Goal: Task Accomplishment & Management: Manage account settings

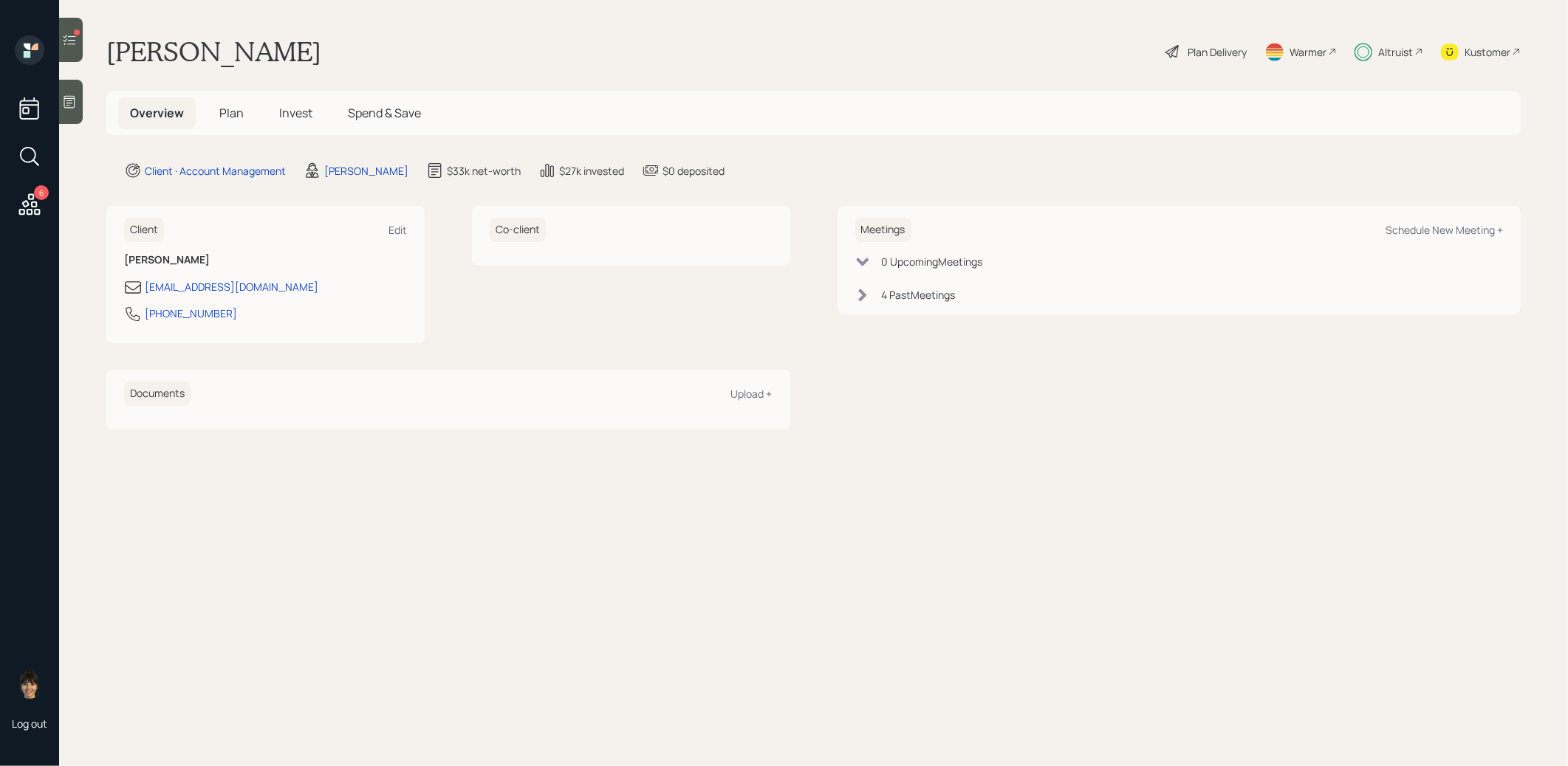
click at [220, 108] on span "Plan" at bounding box center [232, 112] width 25 height 16
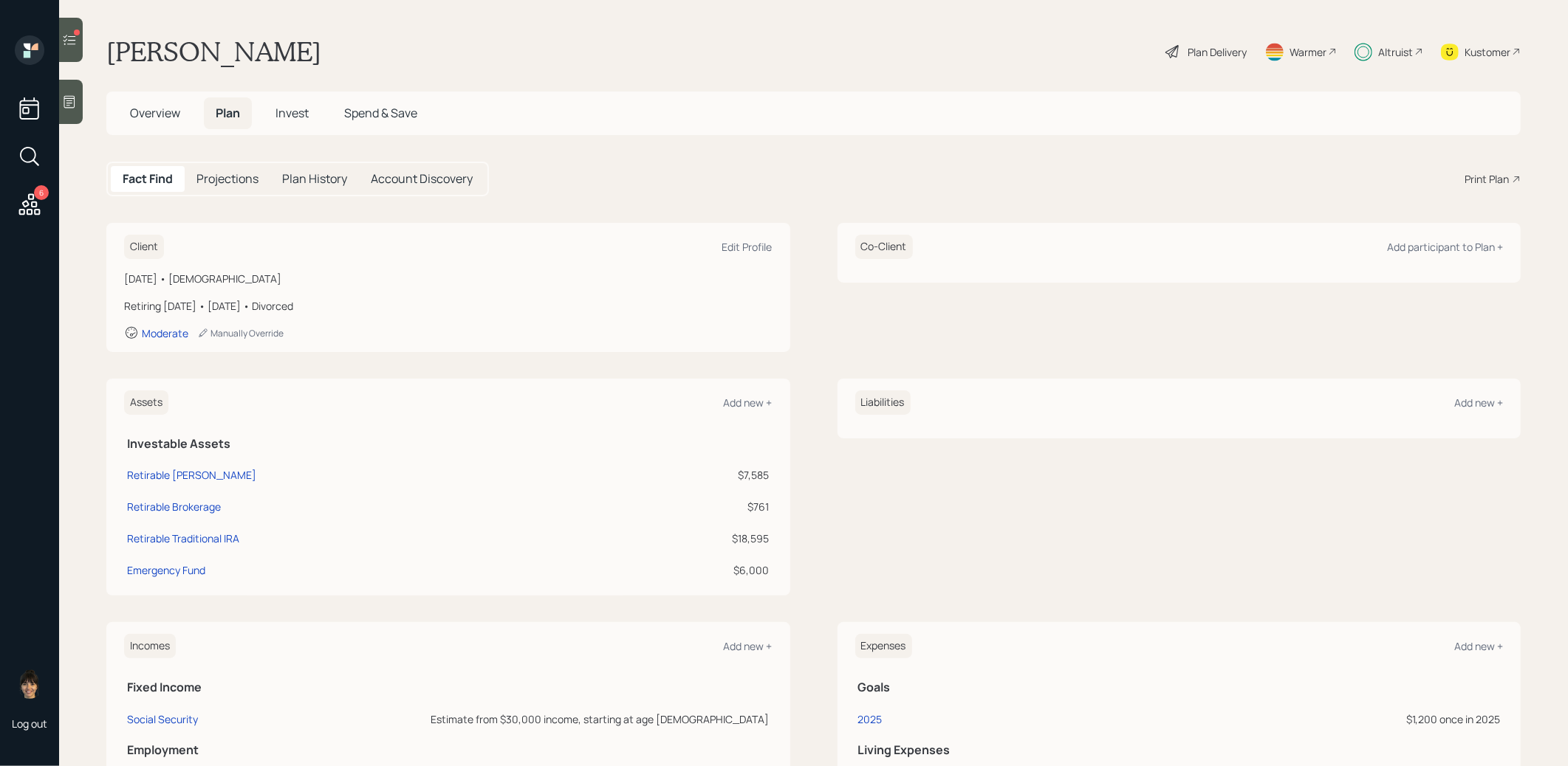
scroll to position [172, 0]
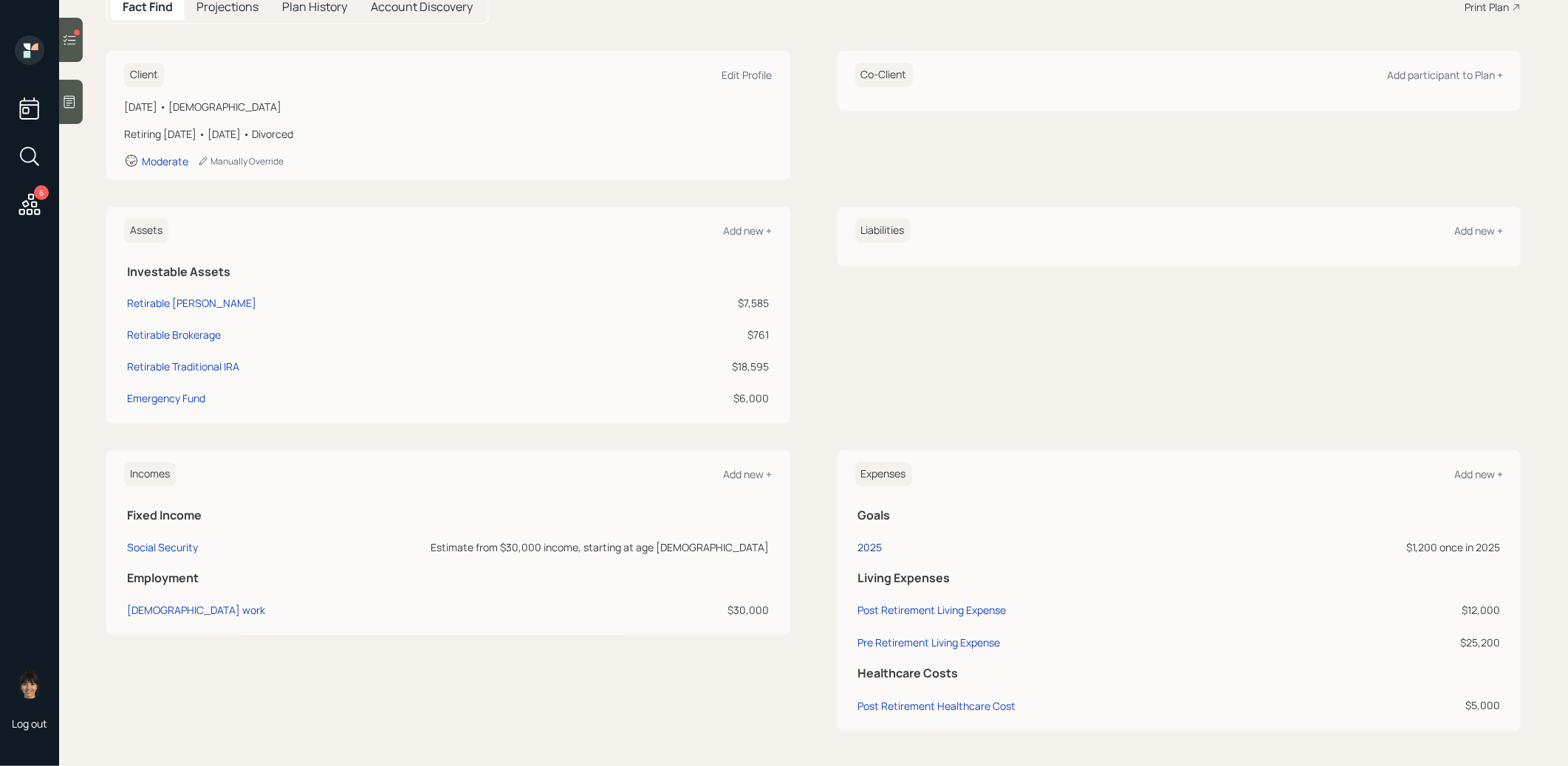
click at [866, 545] on div "2025" at bounding box center [870, 548] width 25 height 14
select select "0"
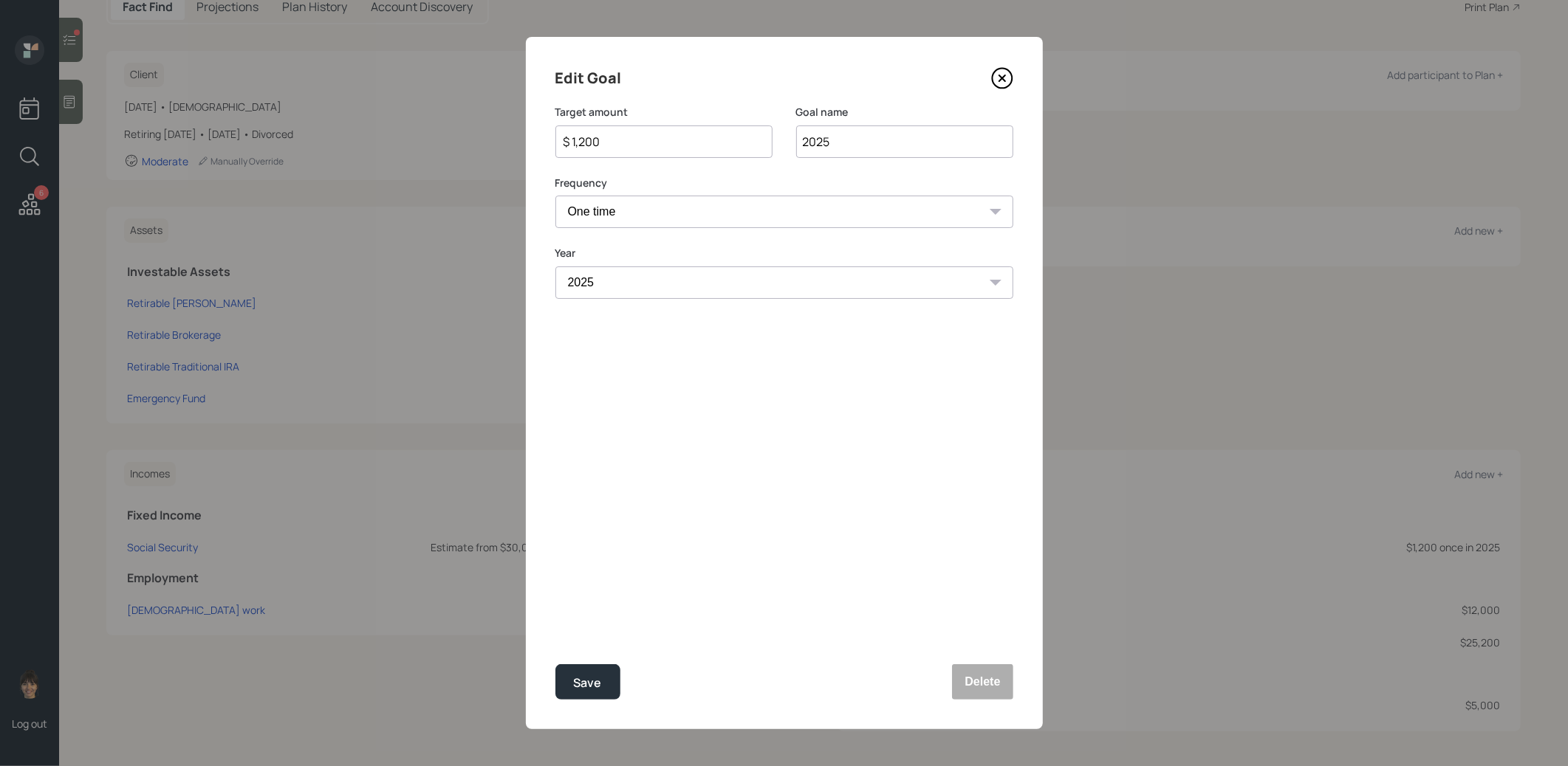
click at [714, 137] on input "$ 1,200" at bounding box center [658, 142] width 192 height 18
click at [581, 700] on div "Edit Goal Target amount $ 3,000 Goal name 2025 Frequency One time Every 1 year …" at bounding box center [784, 383] width 517 height 692
click at [588, 679] on div "Save" at bounding box center [588, 683] width 28 height 20
type input "$ 1,200"
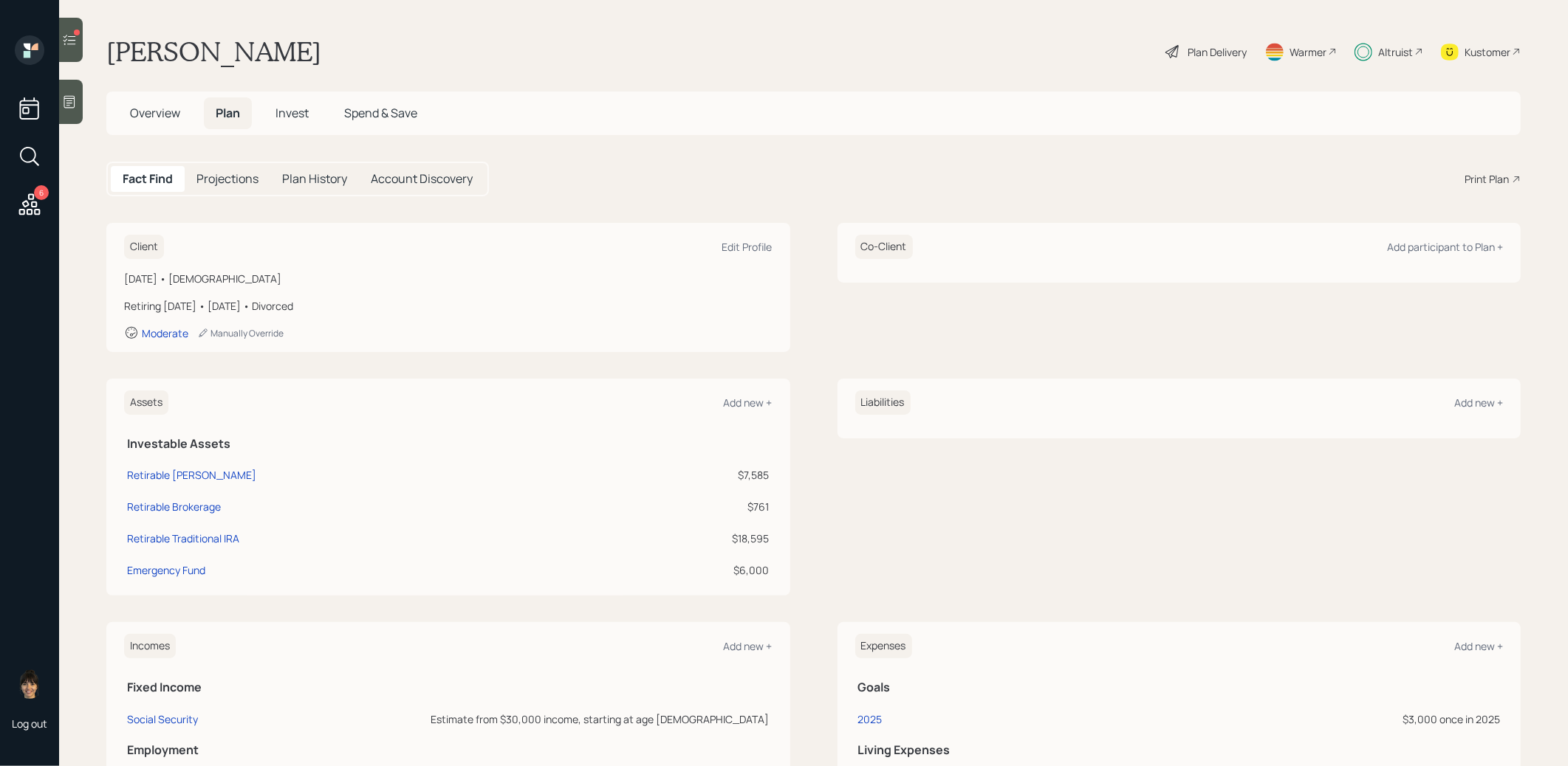
click at [290, 110] on span "Invest" at bounding box center [292, 112] width 33 height 16
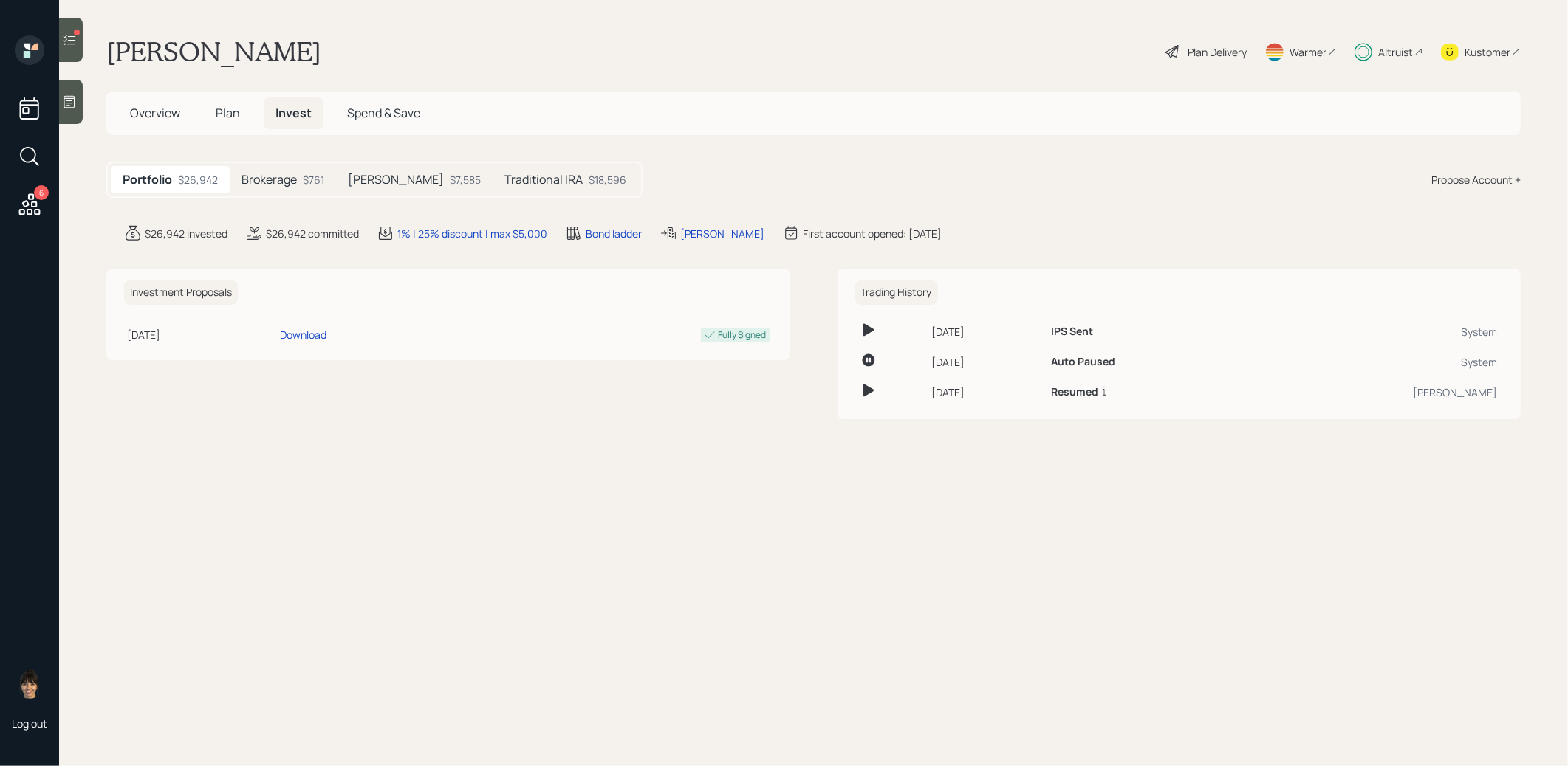
click at [288, 173] on h5 "Brokerage" at bounding box center [269, 180] width 55 height 14
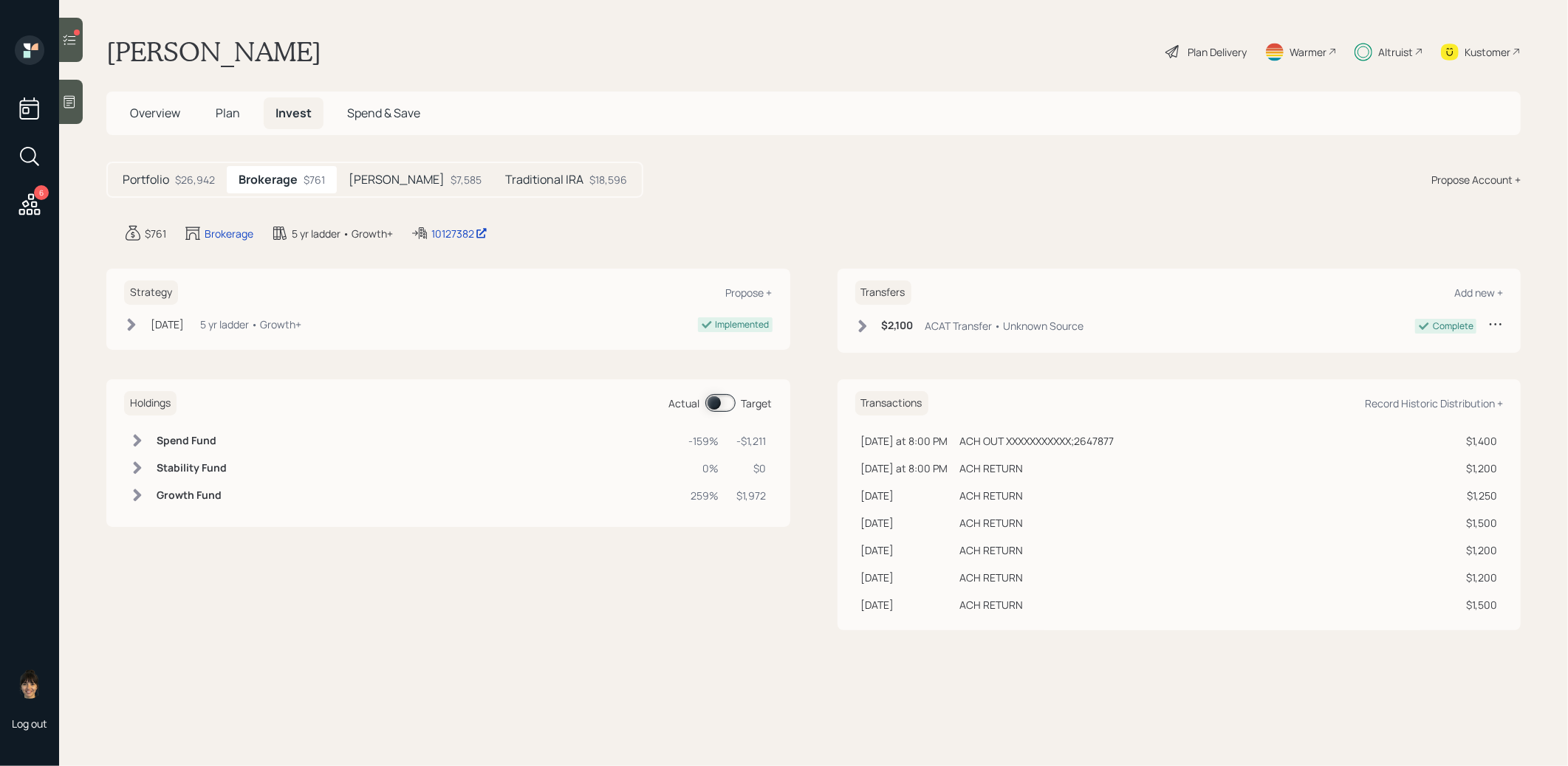
click at [712, 401] on span at bounding box center [720, 403] width 30 height 18
click at [727, 403] on span at bounding box center [720, 403] width 30 height 18
click at [718, 403] on span at bounding box center [720, 403] width 30 height 18
click at [229, 112] on span "Plan" at bounding box center [228, 112] width 25 height 16
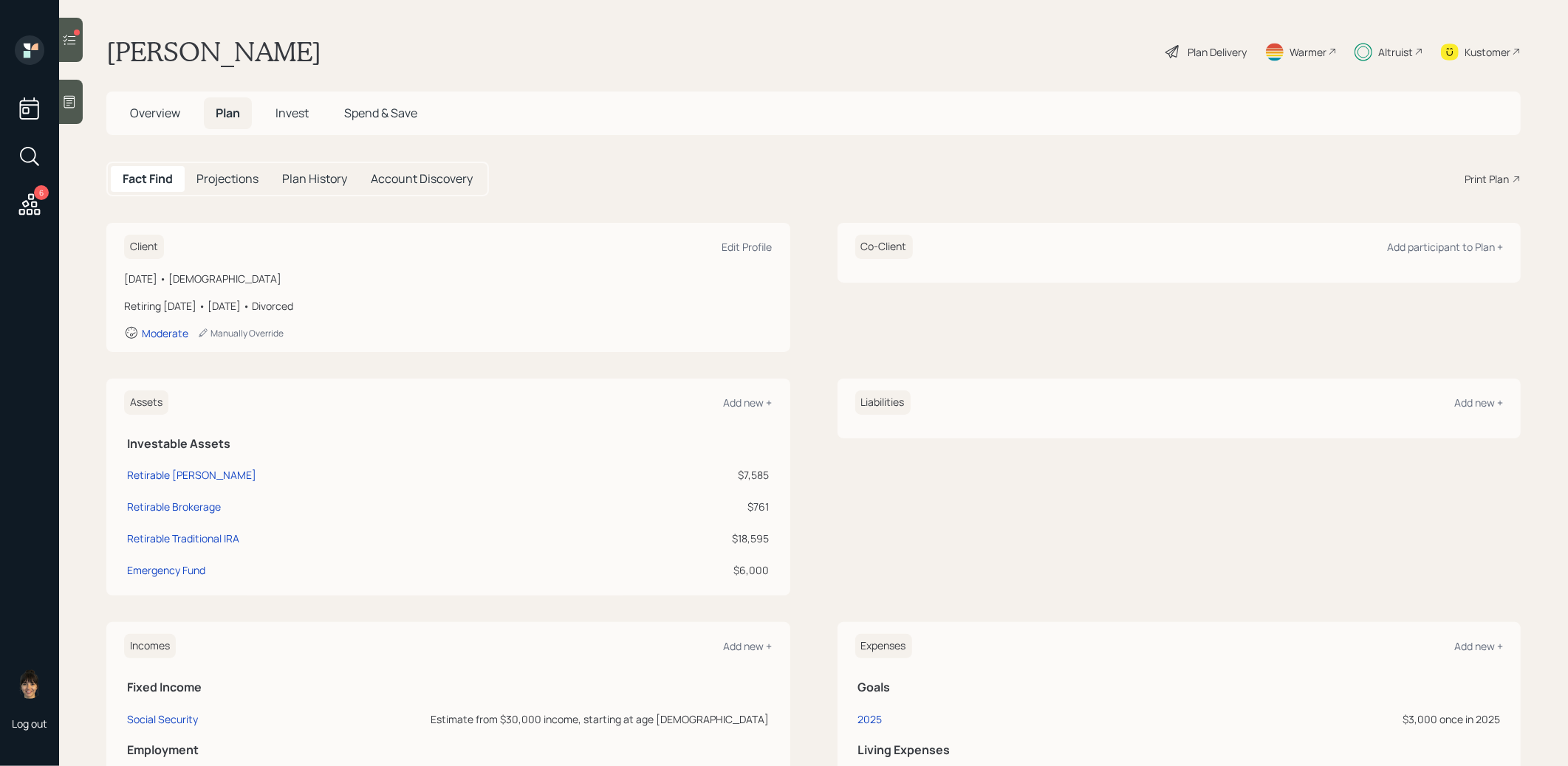
scroll to position [172, 0]
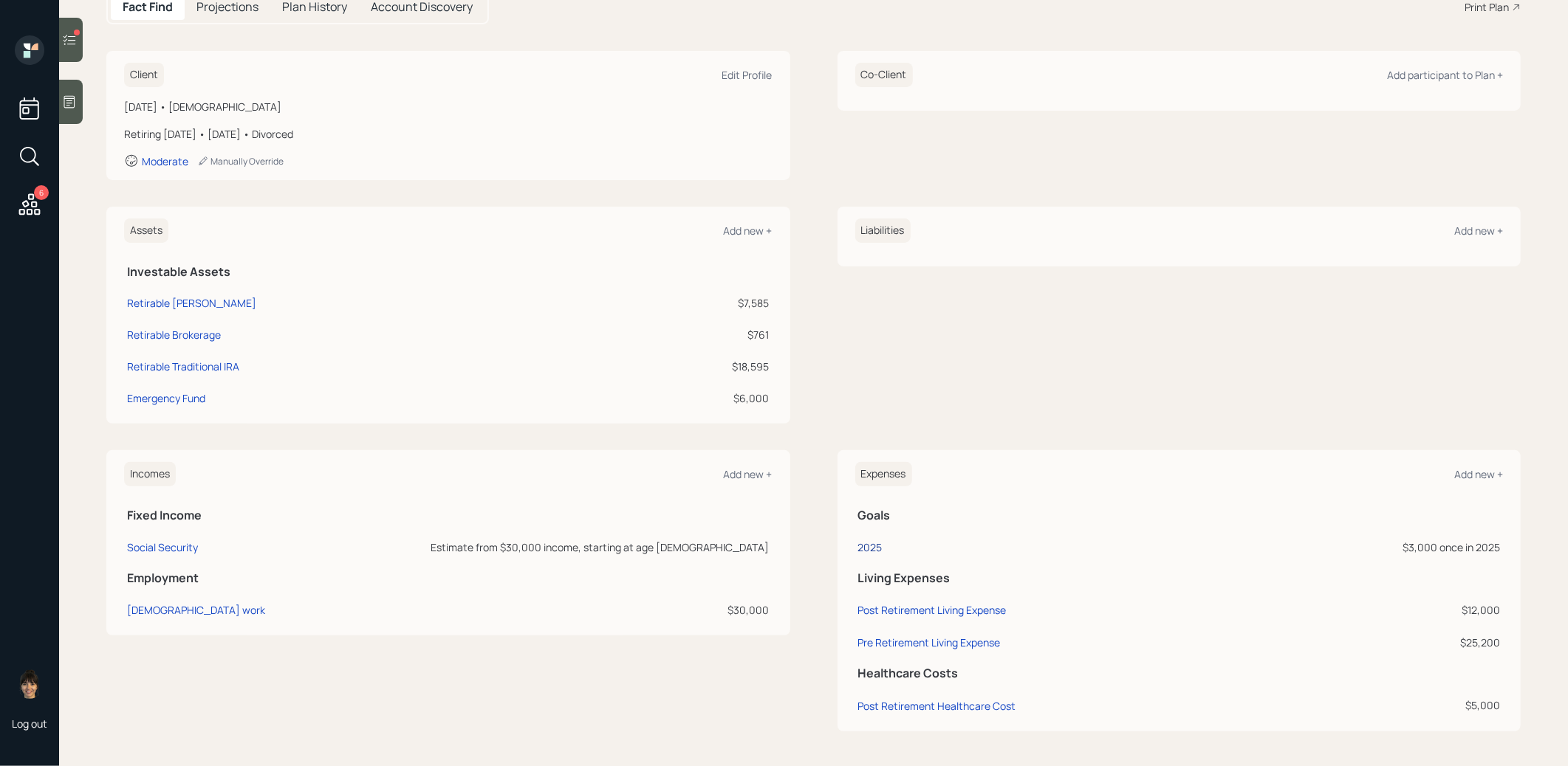
click at [866, 545] on div "2025" at bounding box center [870, 548] width 25 height 14
select select "0"
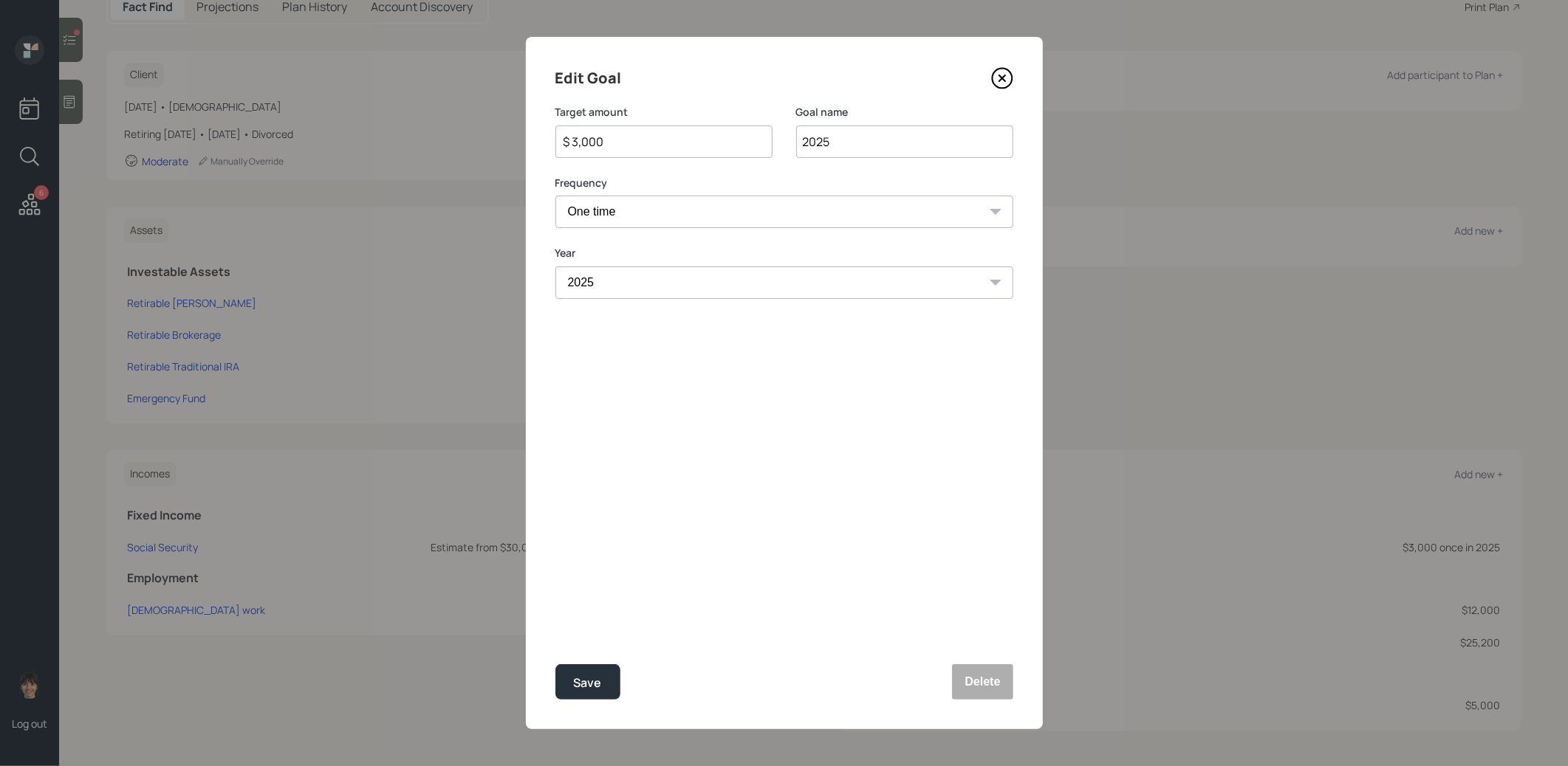
click at [669, 146] on input "$ 3,000" at bounding box center [658, 142] width 192 height 18
click at [596, 678] on div "Save" at bounding box center [588, 683] width 28 height 20
type input "$ 3,000"
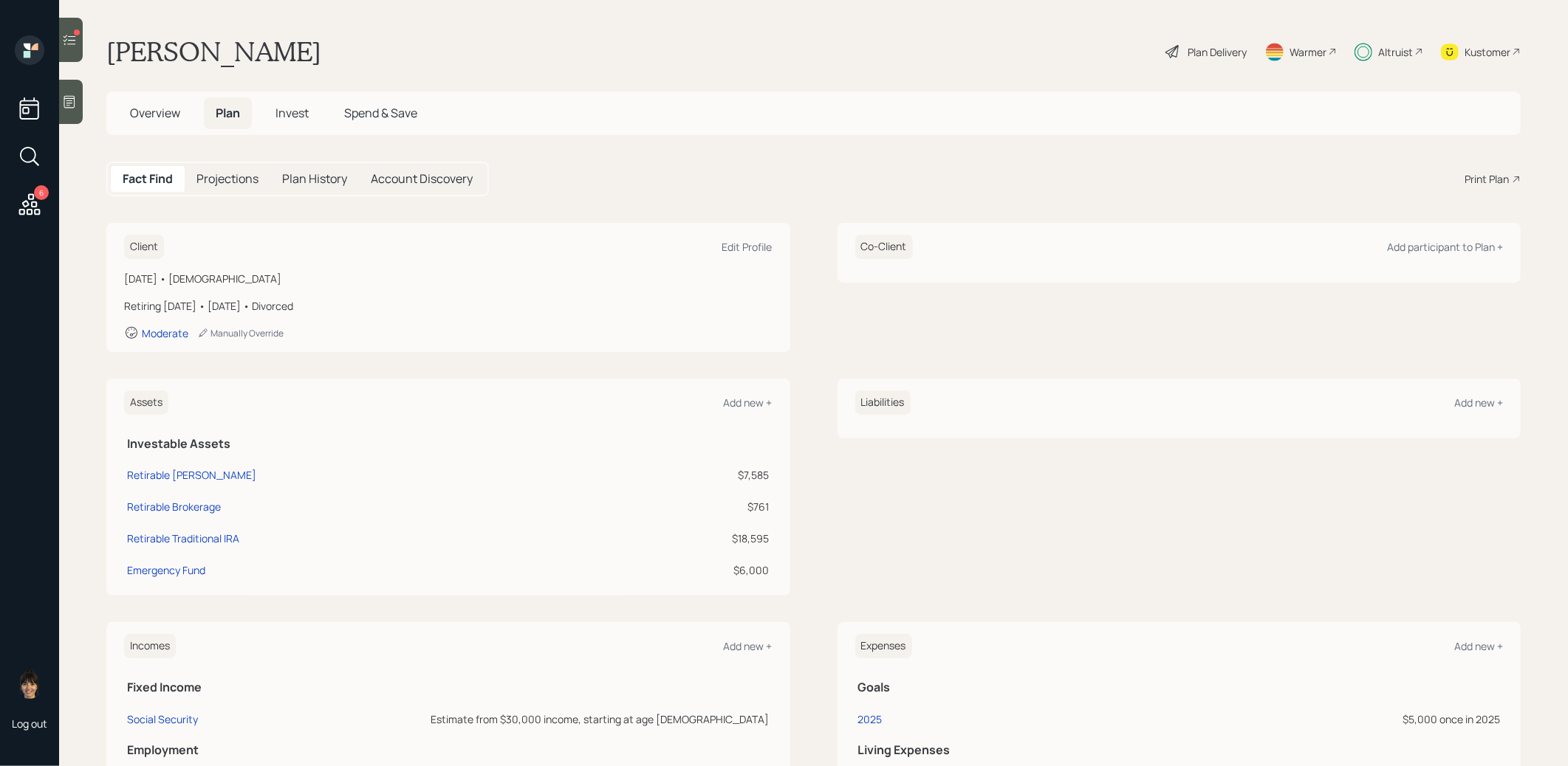
click at [290, 102] on h5 "Invest" at bounding box center [292, 113] width 57 height 32
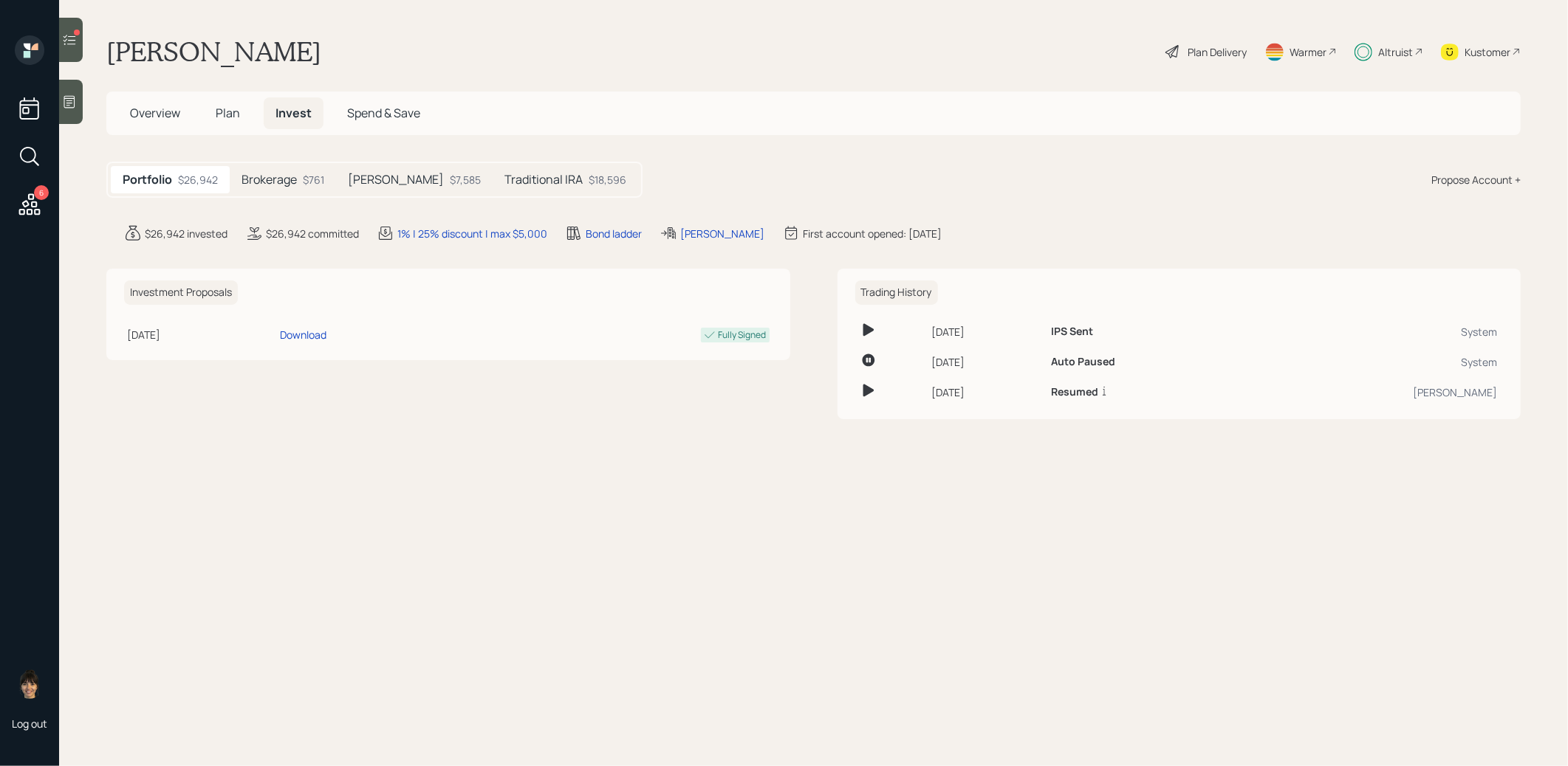
click at [299, 178] on div "Brokerage $761" at bounding box center [282, 180] width 106 height 28
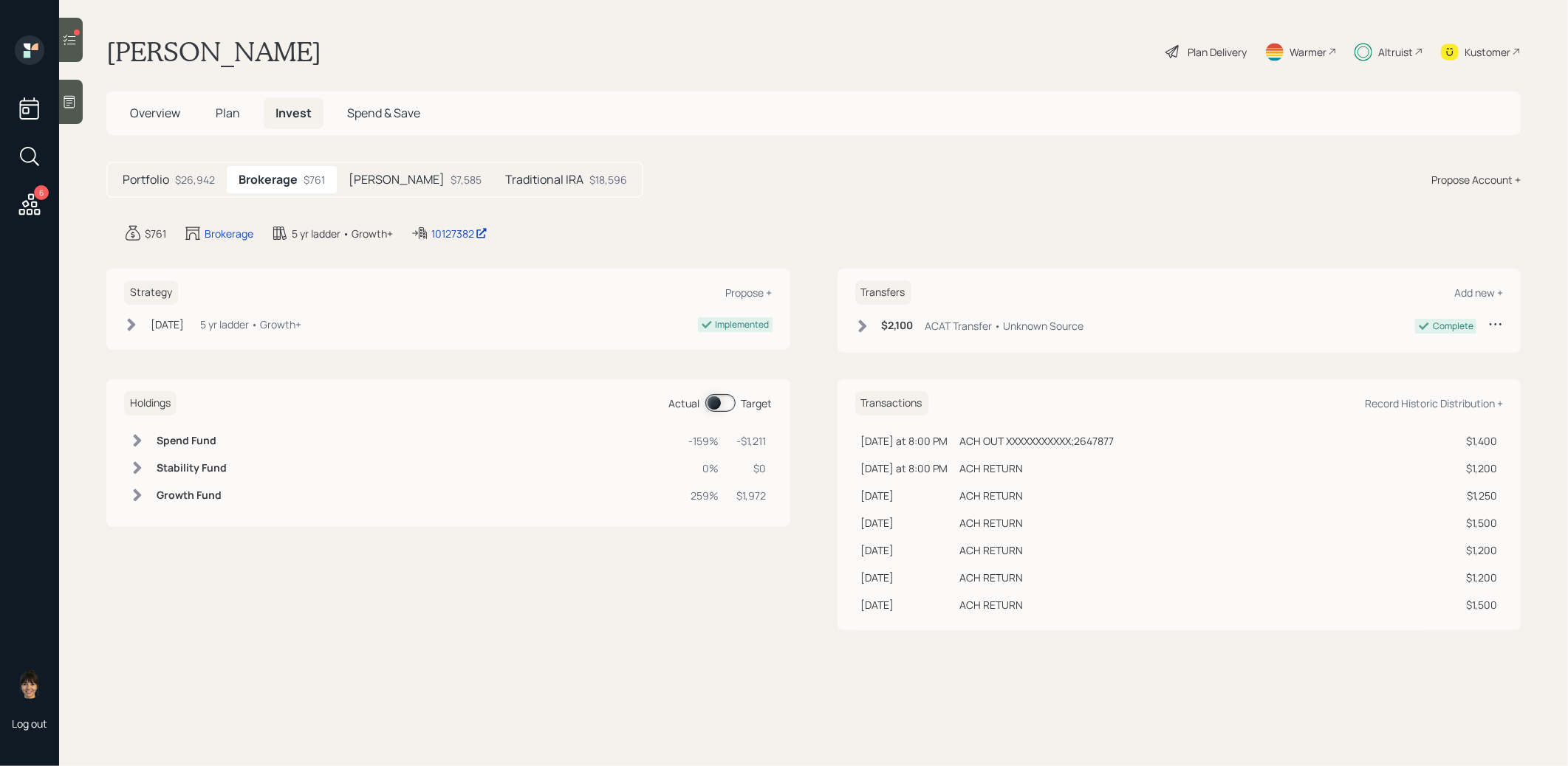
click at [709, 397] on span at bounding box center [720, 403] width 30 height 18
click at [714, 401] on span at bounding box center [720, 403] width 30 height 18
click at [221, 115] on span "Plan" at bounding box center [228, 112] width 25 height 16
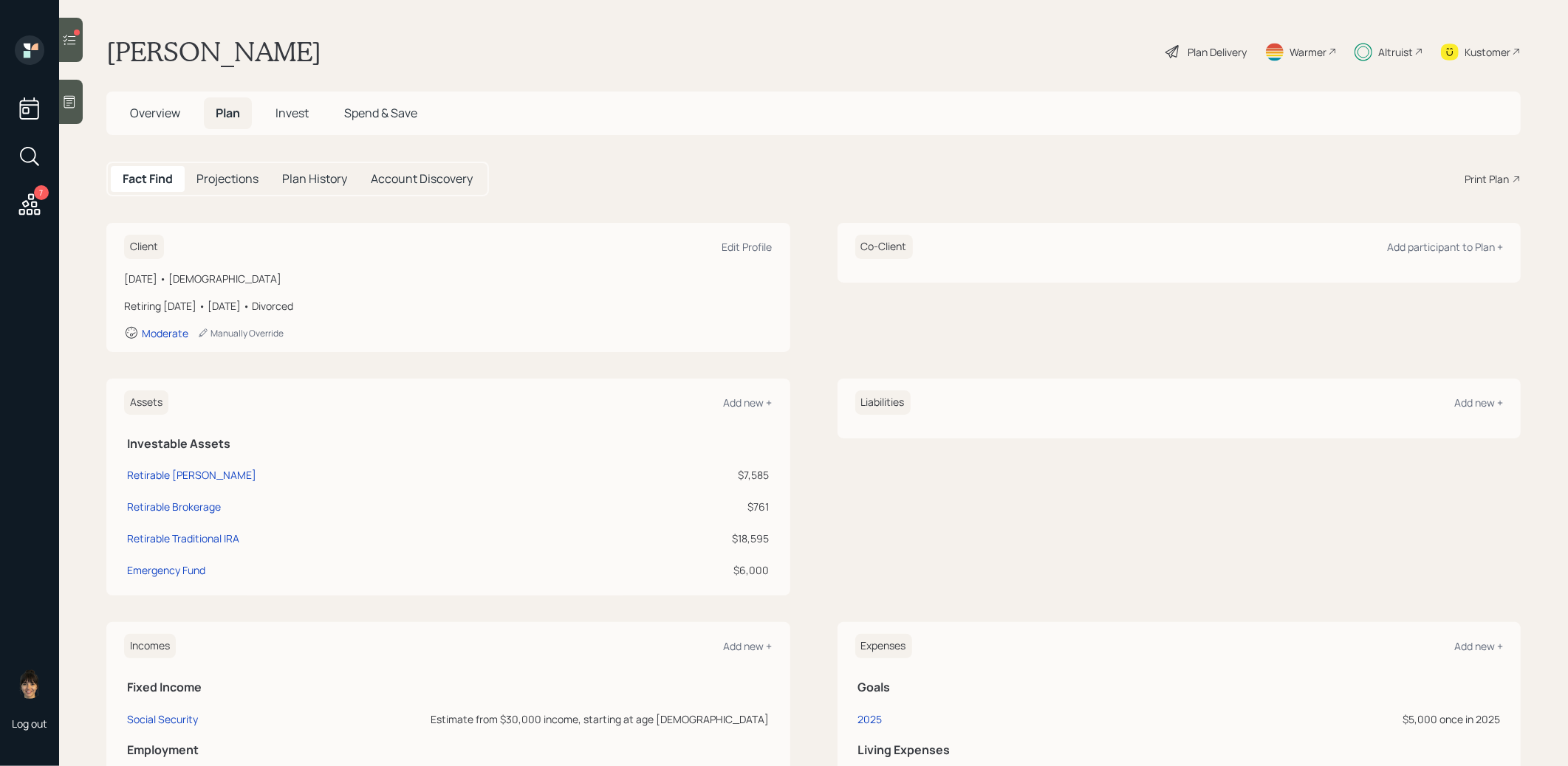
click at [1221, 49] on div "Plan Delivery" at bounding box center [1216, 52] width 59 height 15
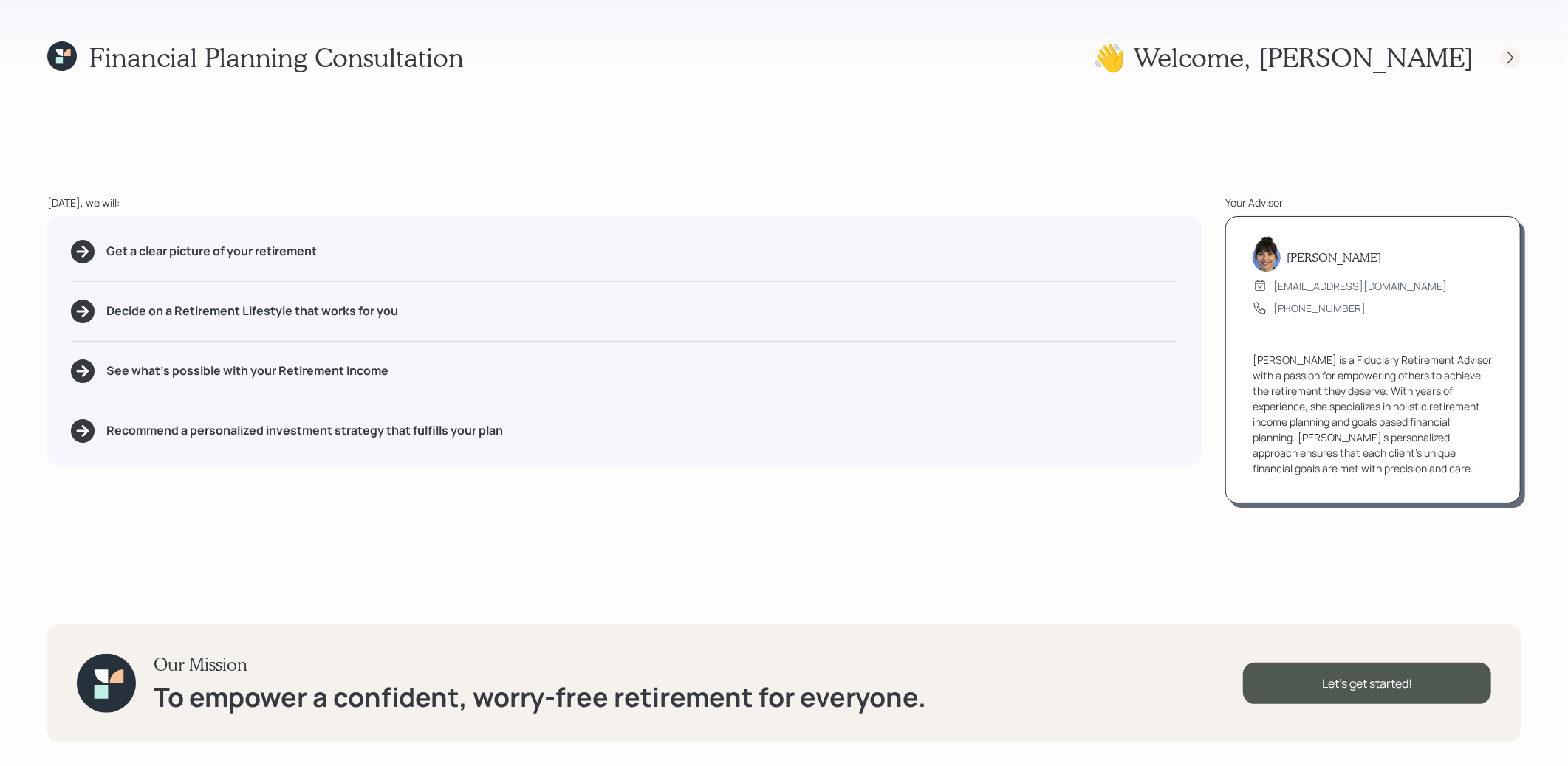
click at [1511, 51] on icon at bounding box center [1510, 57] width 15 height 15
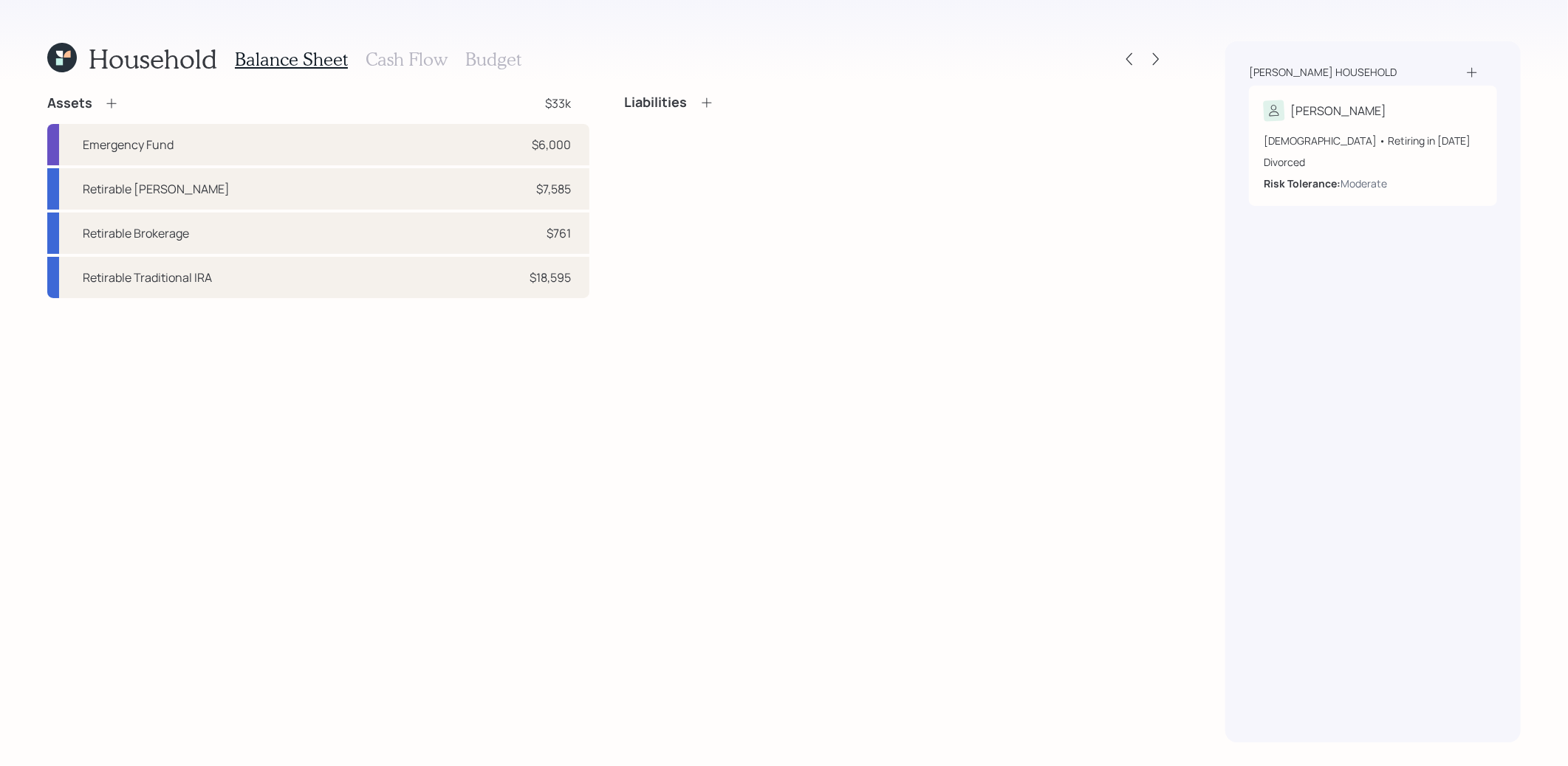
click at [486, 57] on h3 "Budget" at bounding box center [493, 59] width 56 height 22
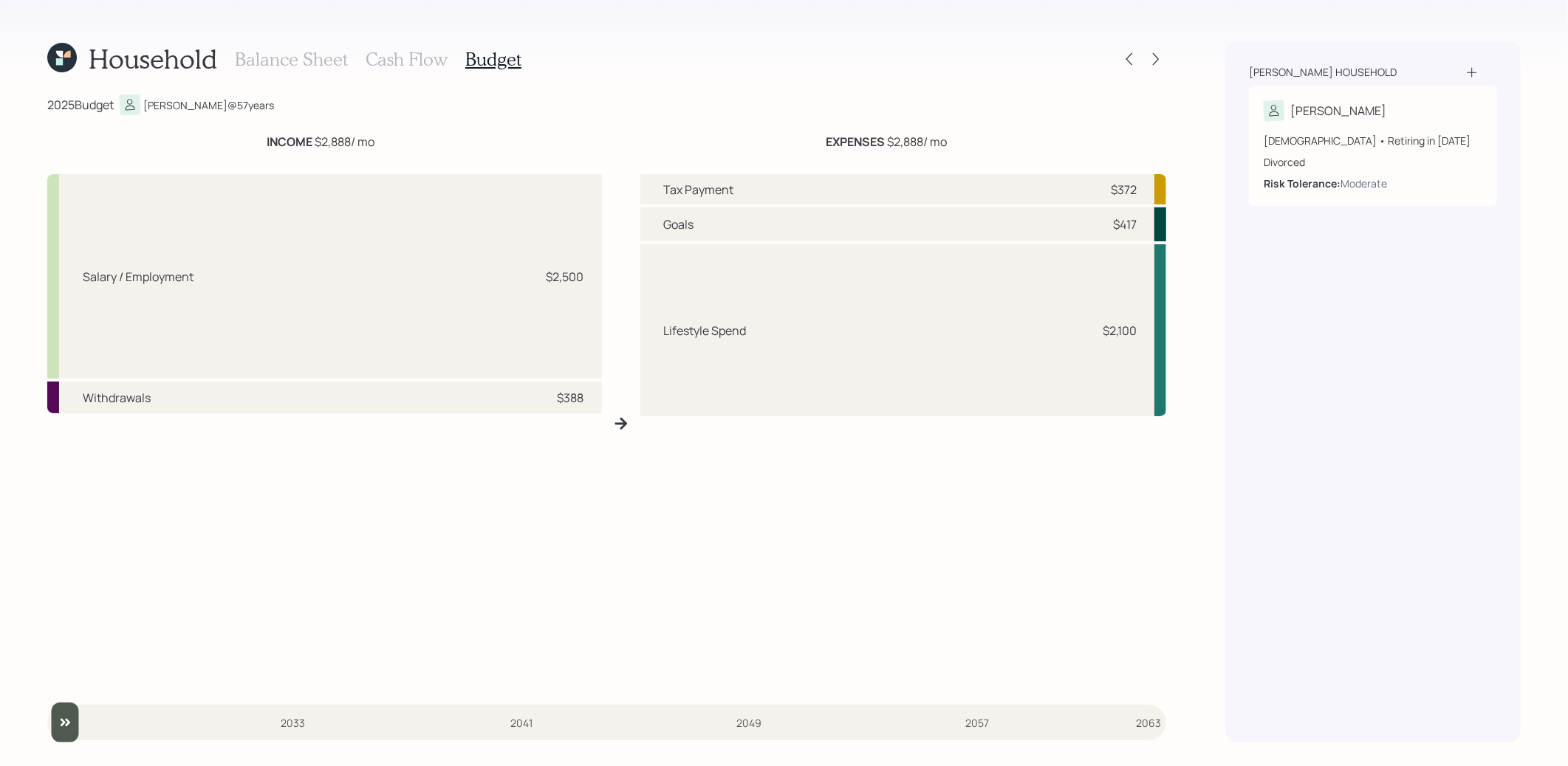
click at [376, 57] on h3 "Cash Flow" at bounding box center [406, 59] width 82 height 22
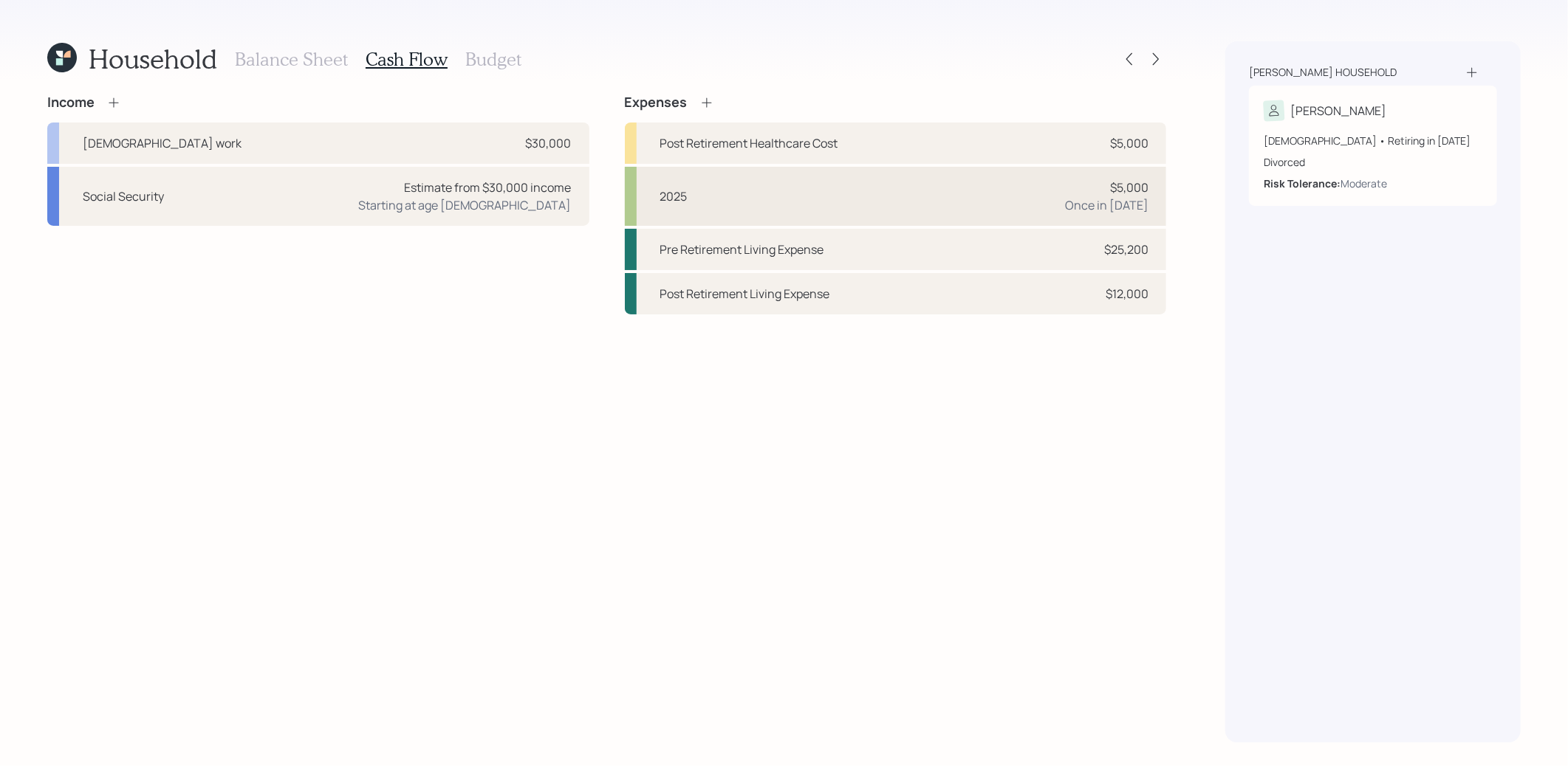
click at [757, 194] on div "2025 $5,000 Once in 2025" at bounding box center [896, 196] width 542 height 59
select select "0"
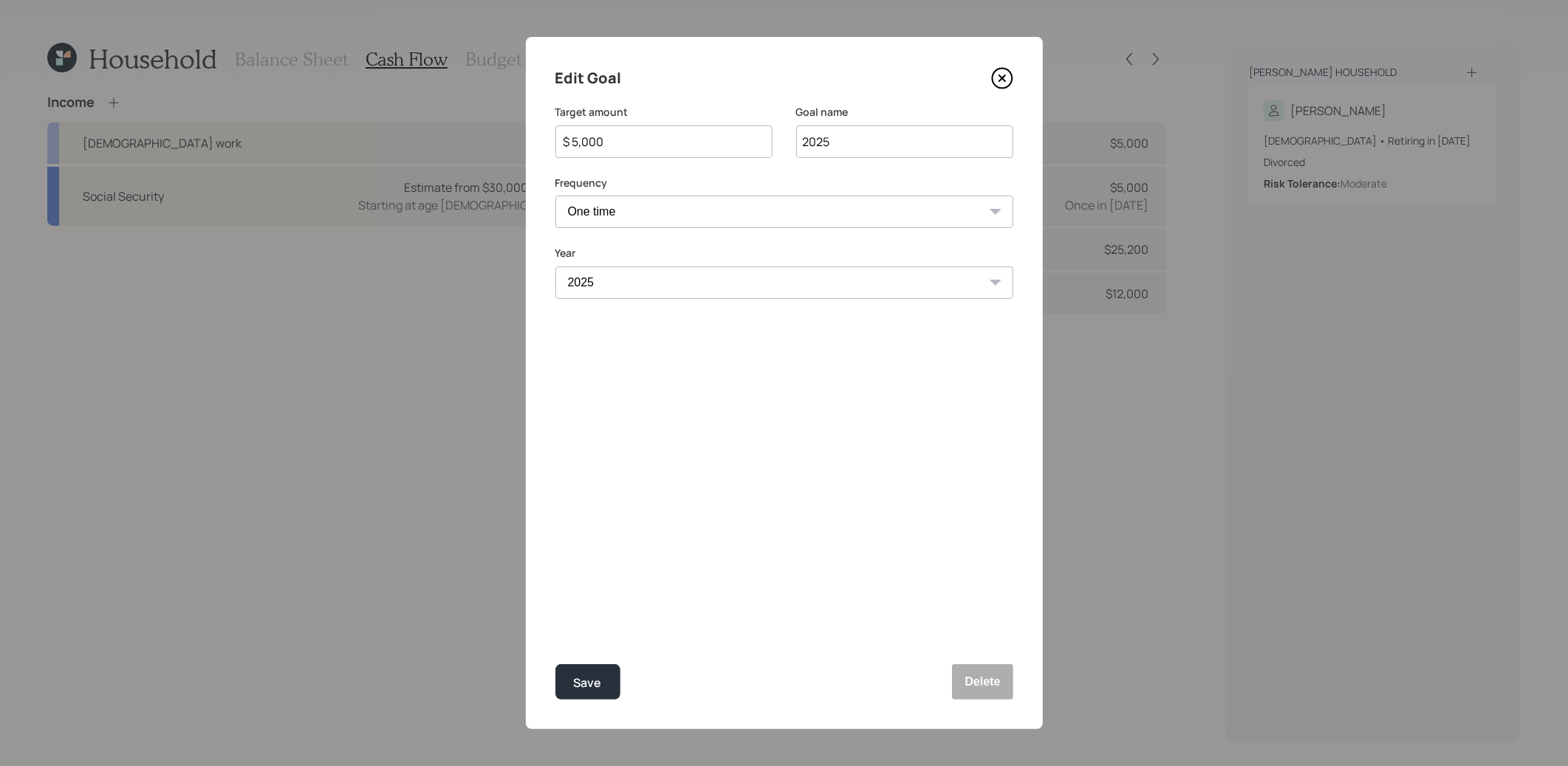
click at [612, 139] on input "$ 5,000" at bounding box center [658, 142] width 192 height 18
click at [582, 684] on div "Save" at bounding box center [588, 683] width 28 height 20
type input "$ 5,000"
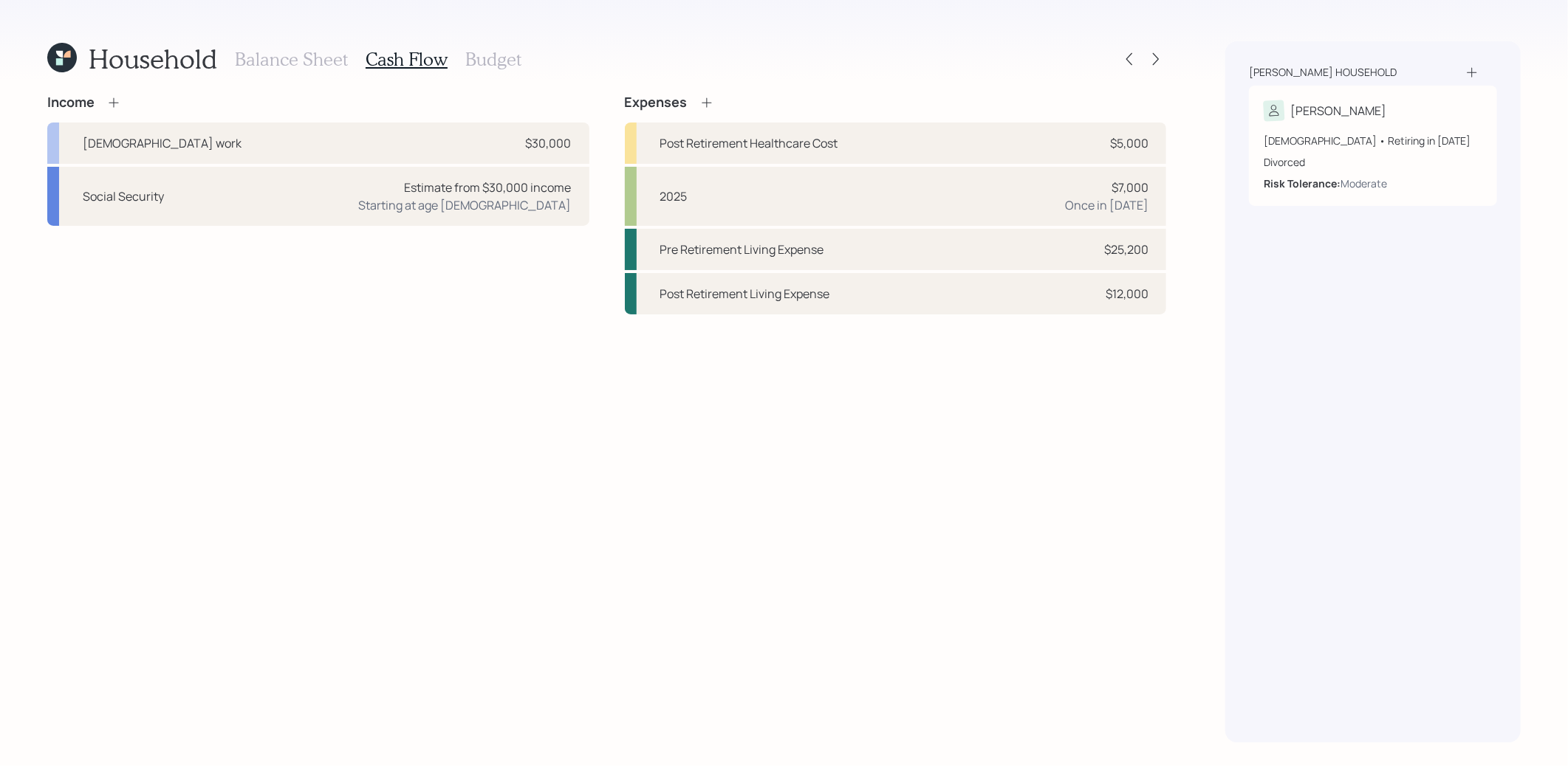
click at [59, 52] on icon at bounding box center [59, 54] width 7 height 7
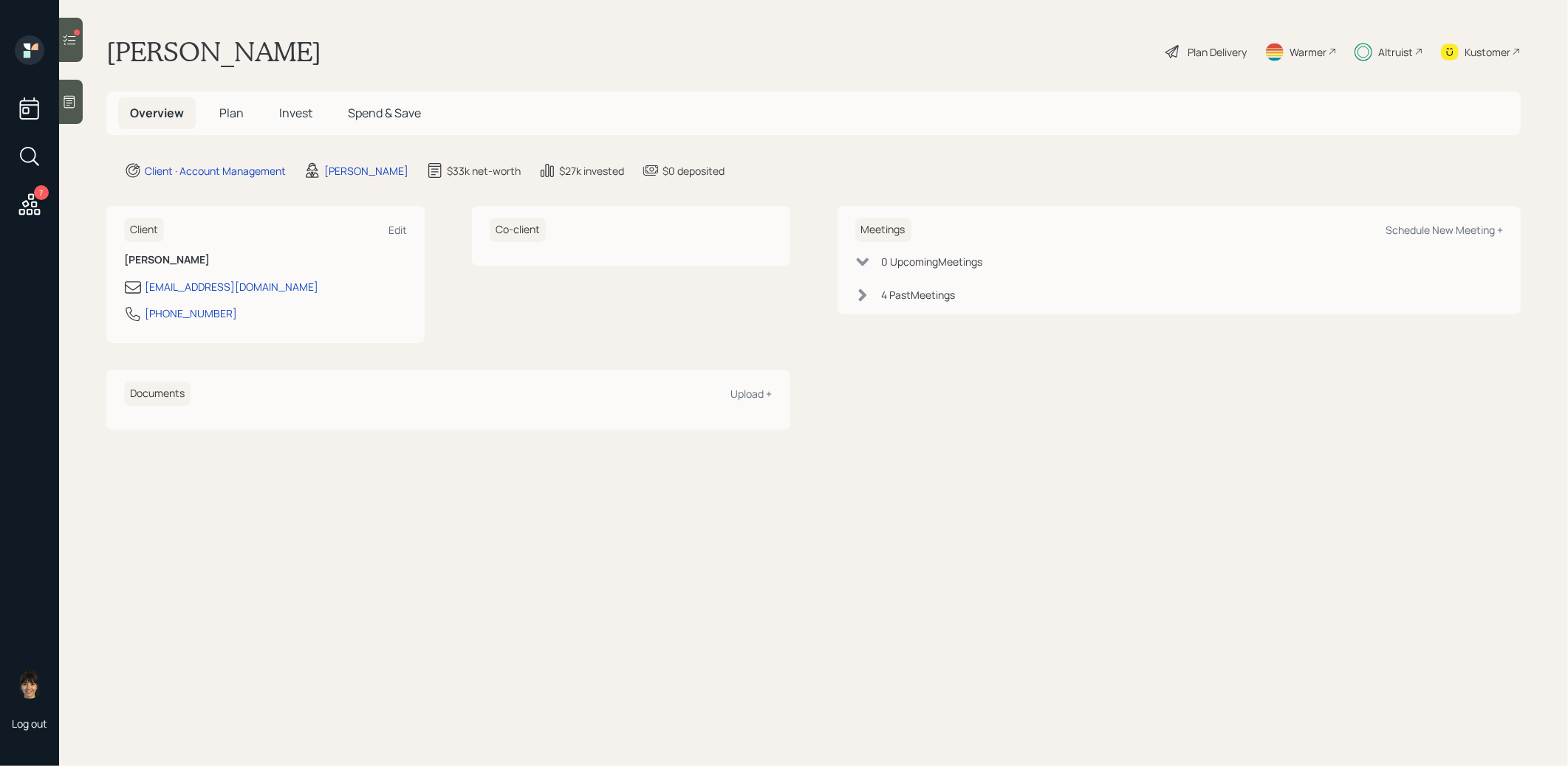
click at [298, 108] on span "Invest" at bounding box center [295, 112] width 33 height 16
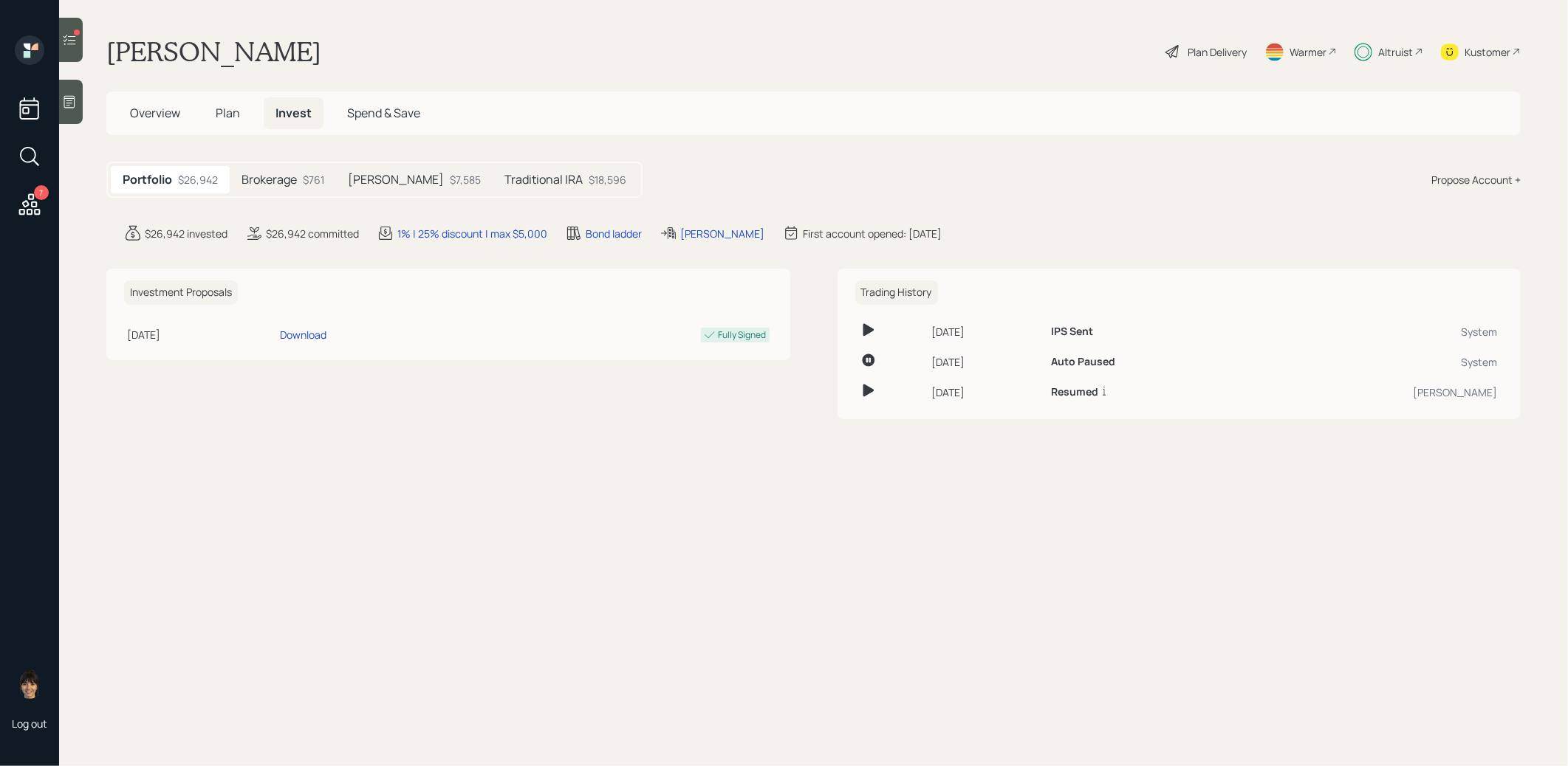
click at [311, 177] on div "$761" at bounding box center [314, 180] width 22 height 15
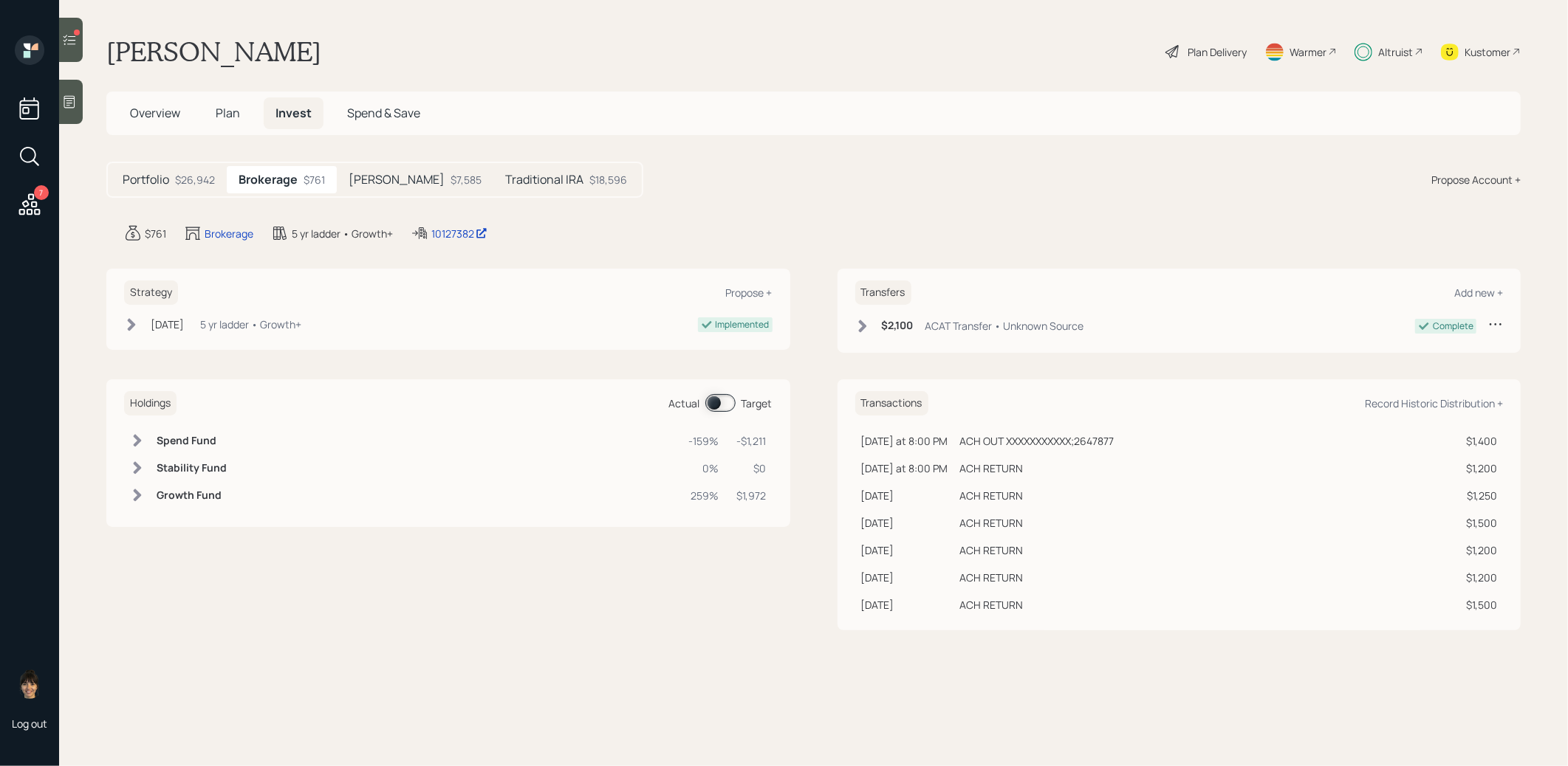
click at [713, 400] on span at bounding box center [720, 403] width 30 height 18
click at [712, 399] on span at bounding box center [720, 403] width 30 height 18
click at [223, 111] on span "Plan" at bounding box center [228, 112] width 25 height 16
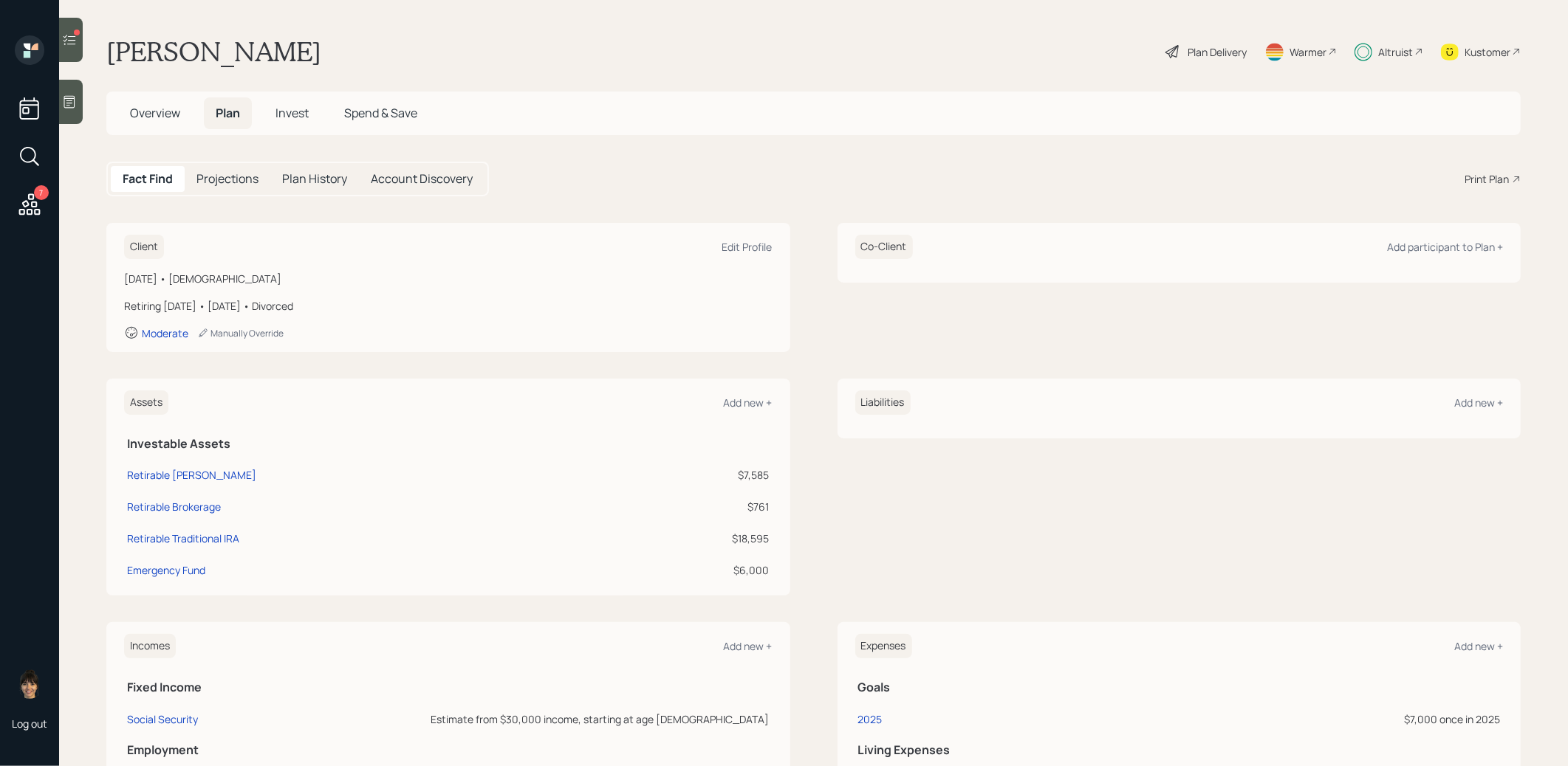
scroll to position [172, 0]
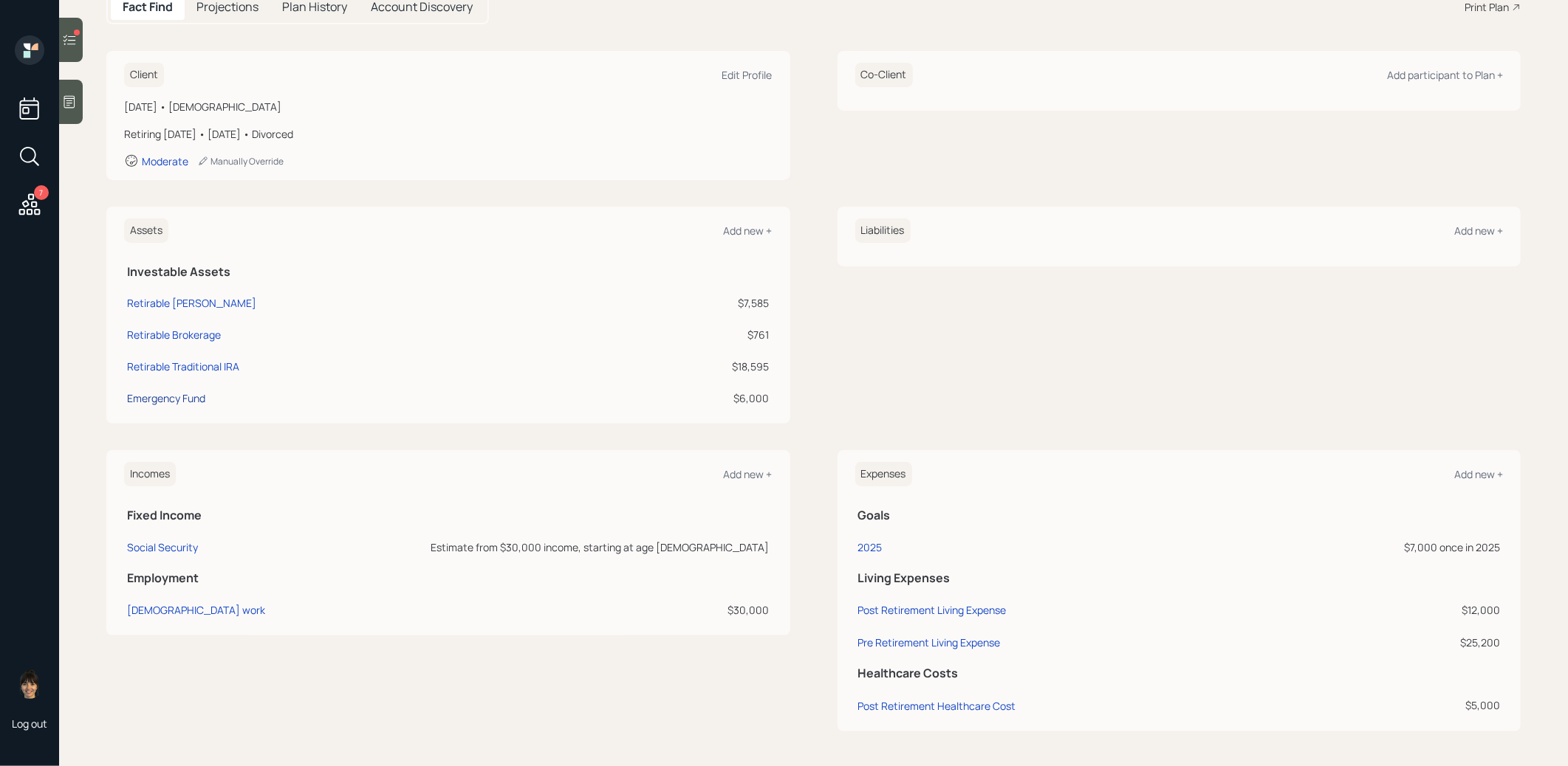
click at [167, 393] on div "Emergency Fund" at bounding box center [166, 398] width 78 height 15
select select "emergency_fund"
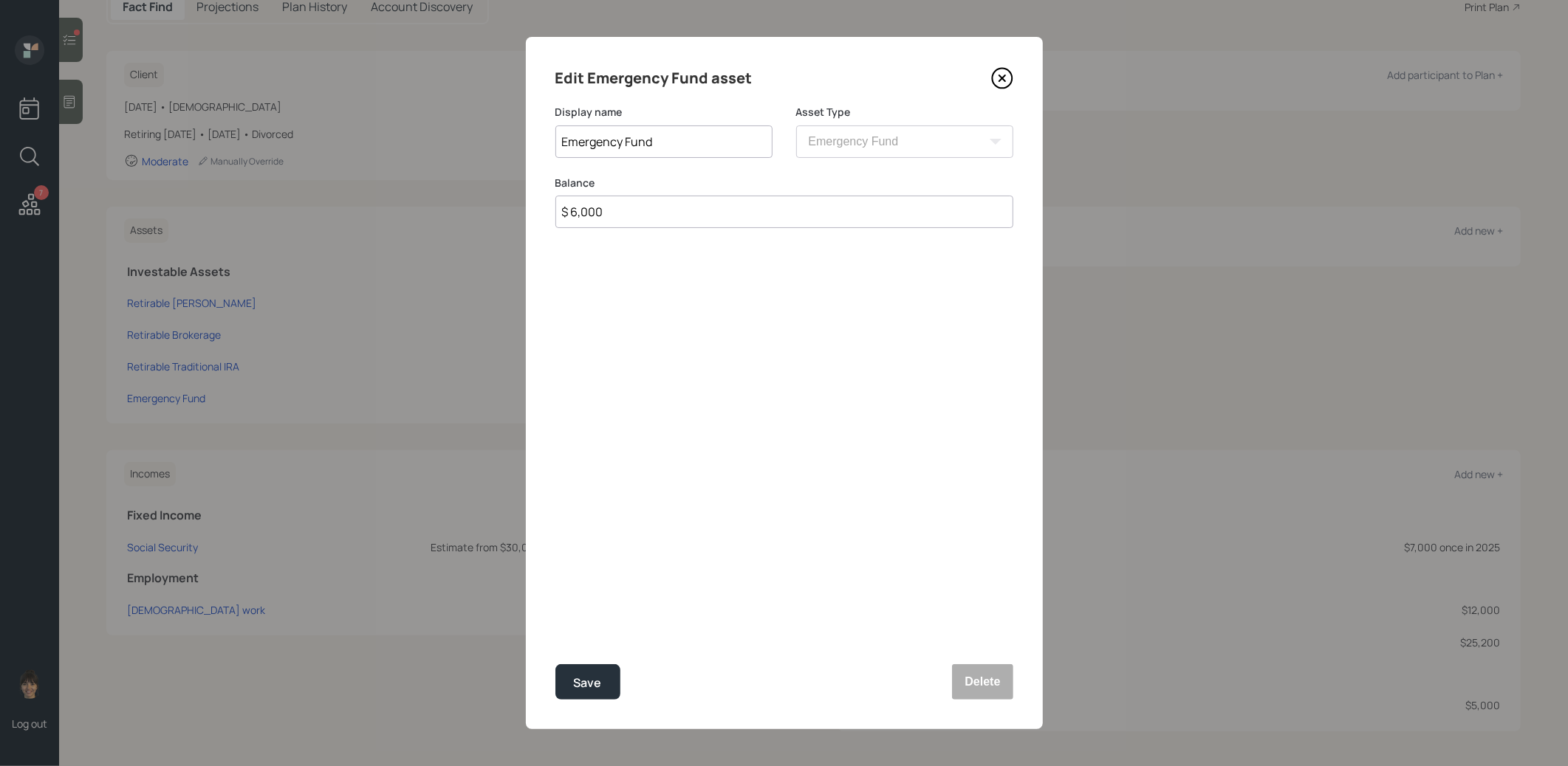
click at [998, 79] on icon at bounding box center [1002, 78] width 22 height 22
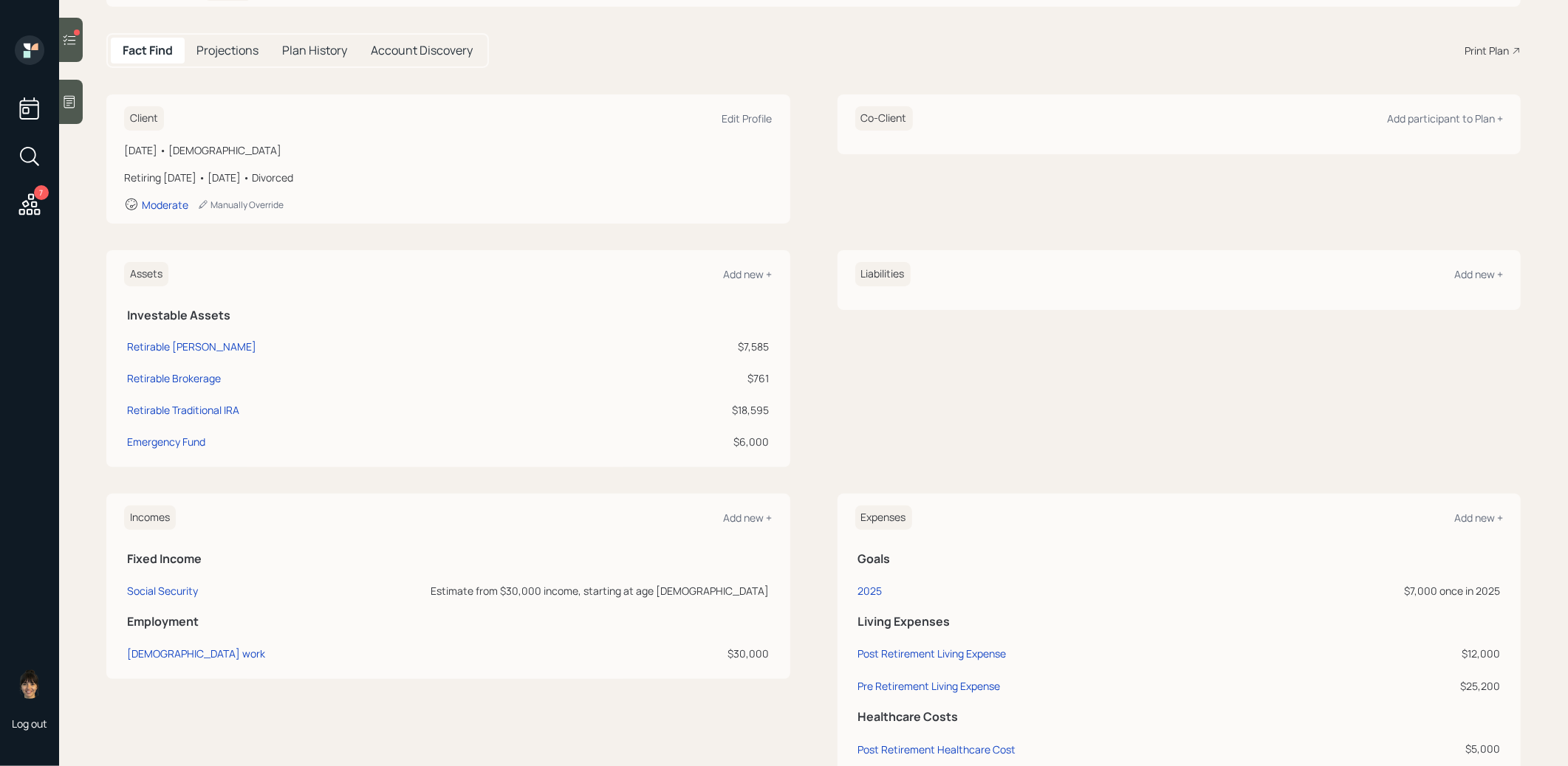
scroll to position [172, 0]
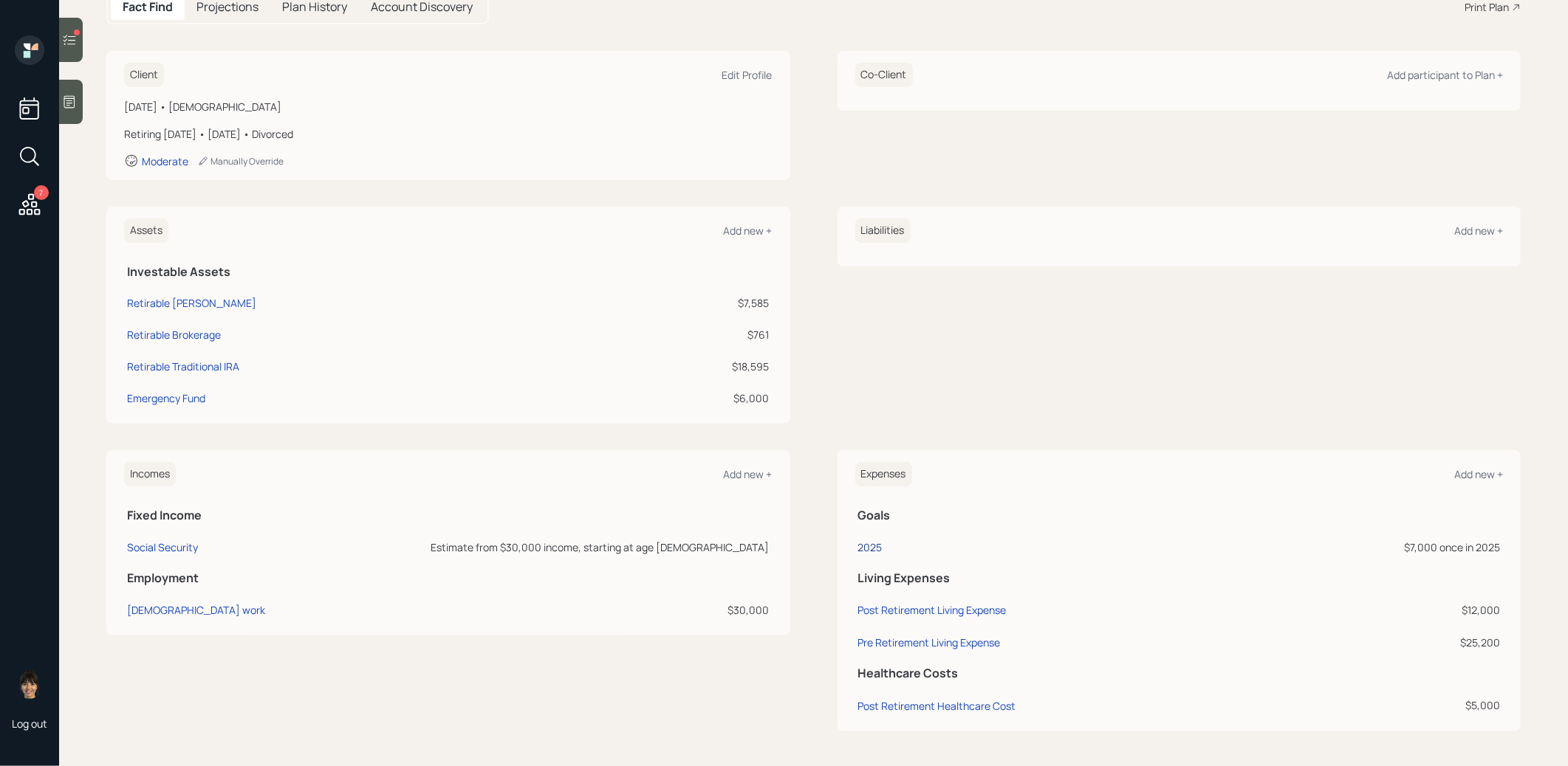
click at [872, 545] on div "2025" at bounding box center [870, 548] width 25 height 14
select select "0"
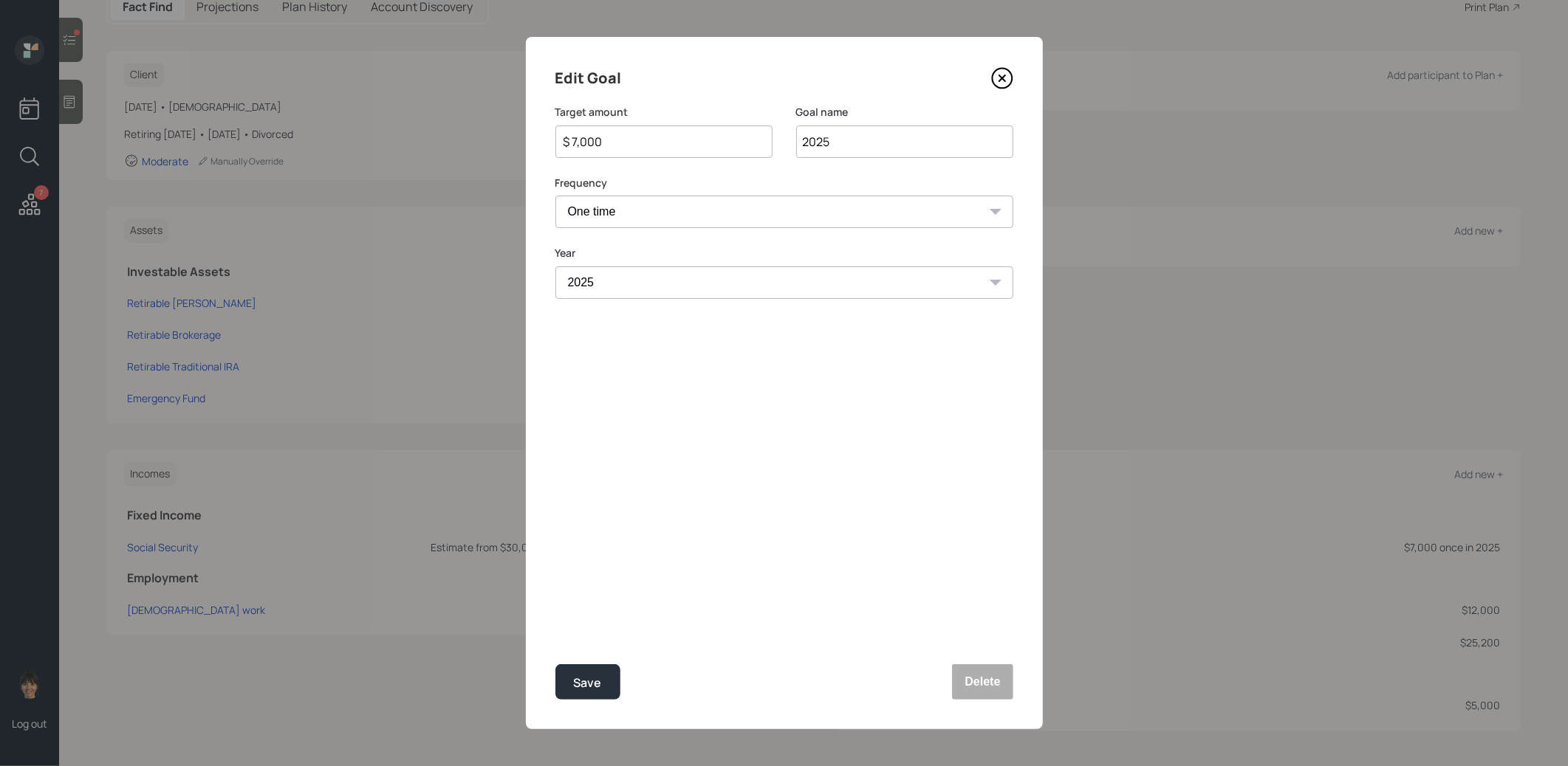
click at [678, 142] on input "$ 7,000" at bounding box center [658, 142] width 192 height 18
click at [598, 681] on div "Save" at bounding box center [588, 683] width 28 height 20
type input "$ 7,000"
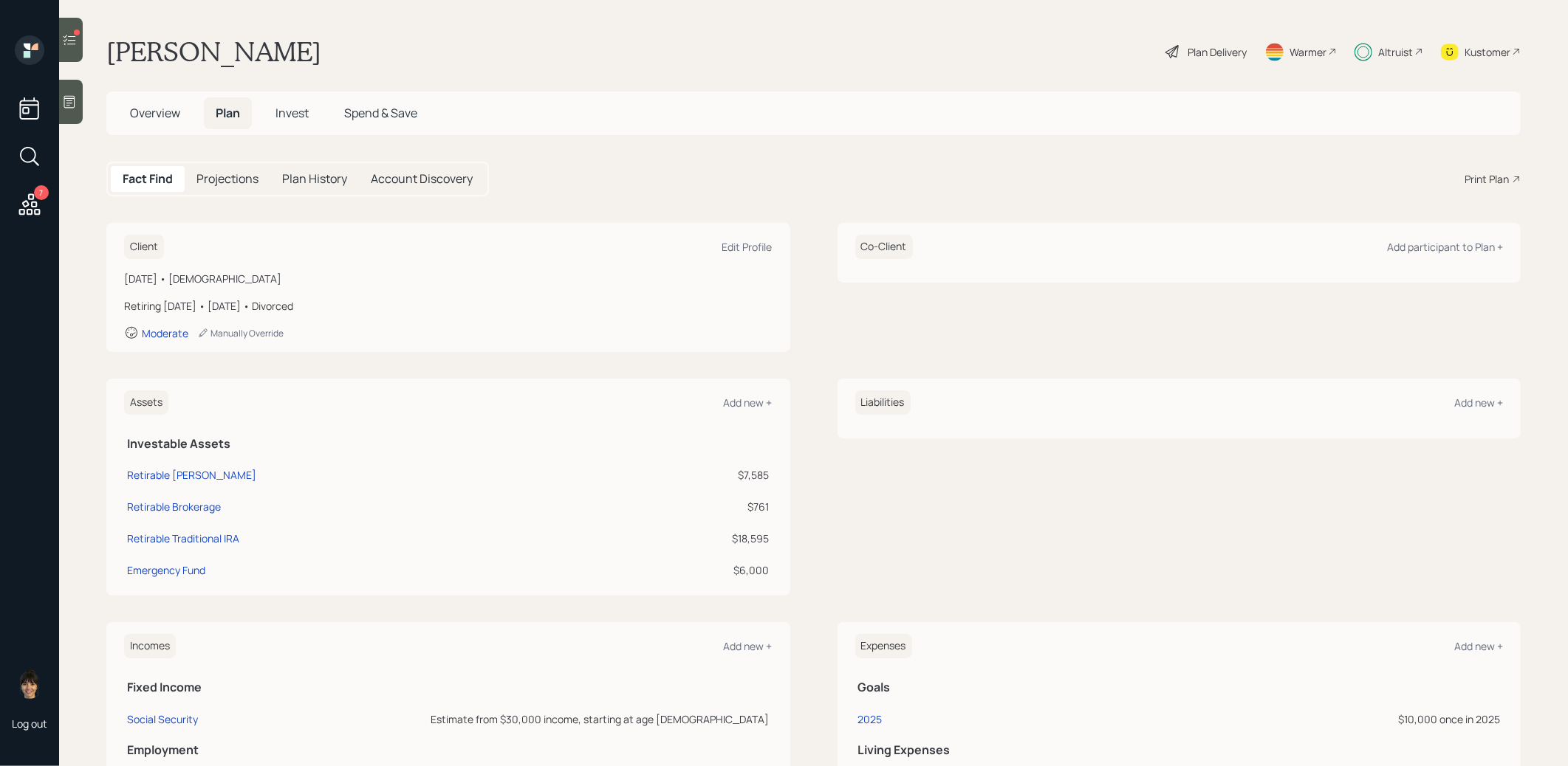
click at [298, 118] on span "Invest" at bounding box center [292, 112] width 33 height 16
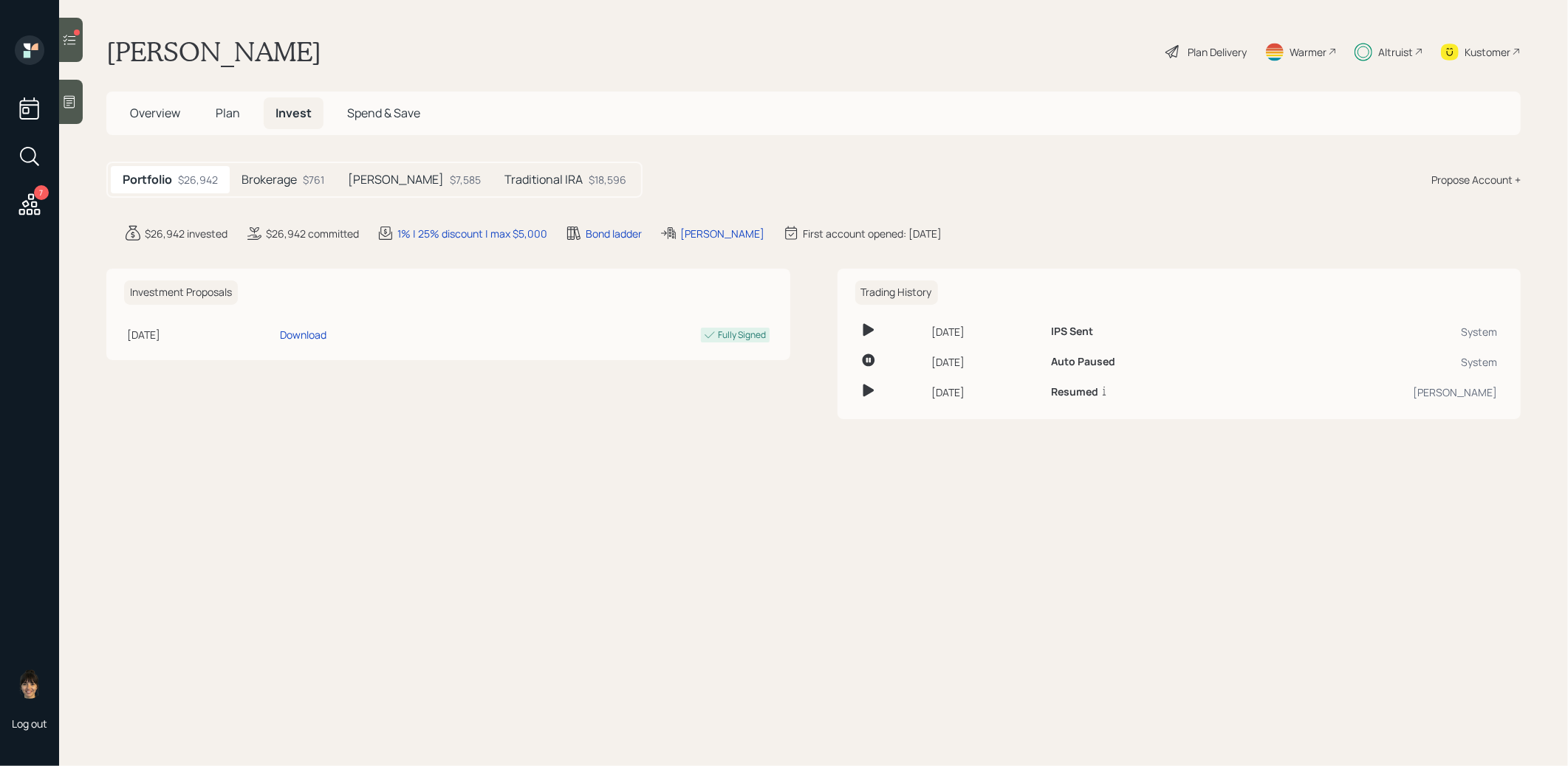
click at [299, 175] on div "Brokerage $761" at bounding box center [282, 180] width 106 height 28
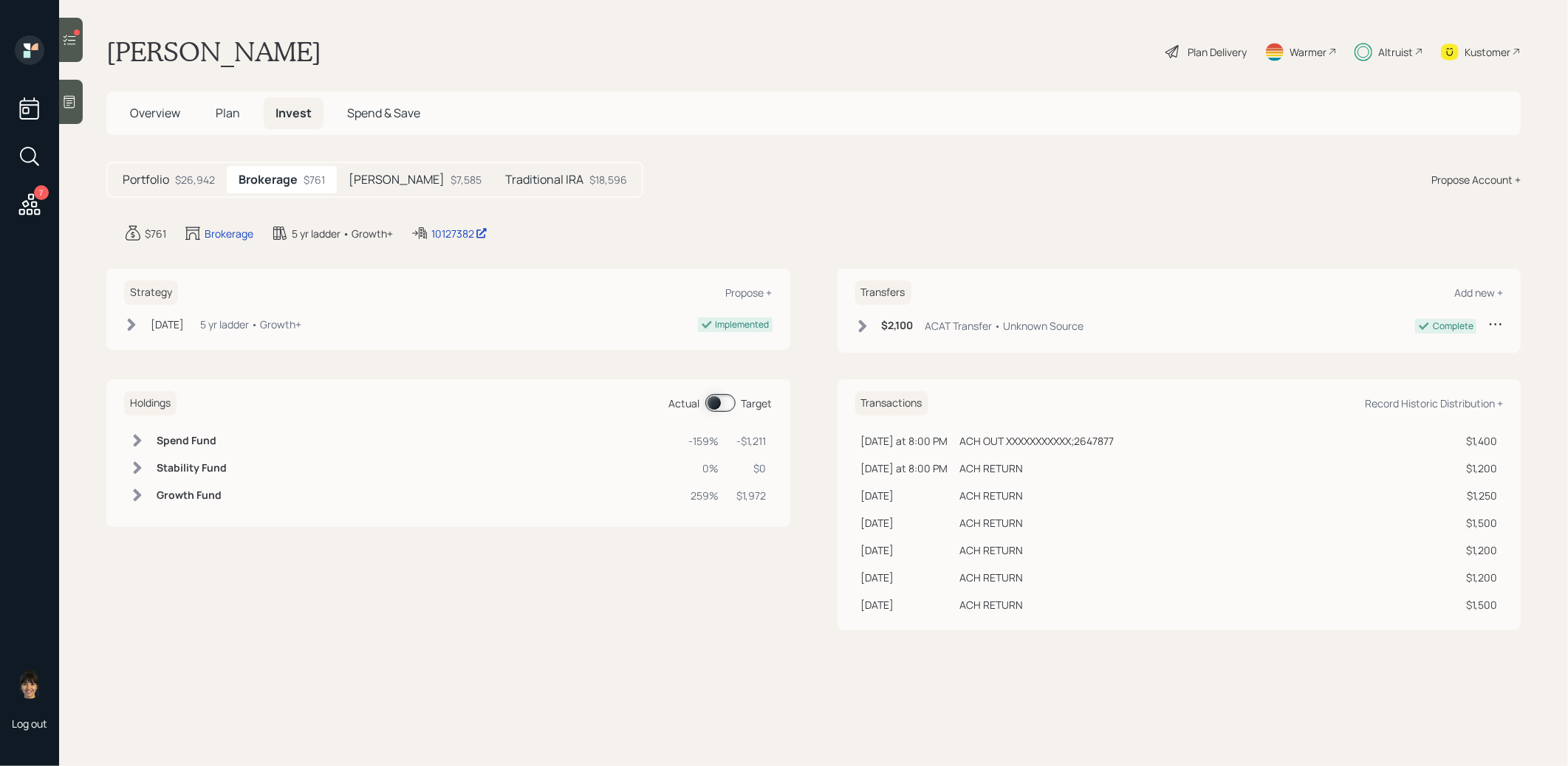
click at [709, 401] on span at bounding box center [720, 403] width 30 height 18
click at [505, 174] on h5 "Traditional IRA" at bounding box center [545, 180] width 78 height 14
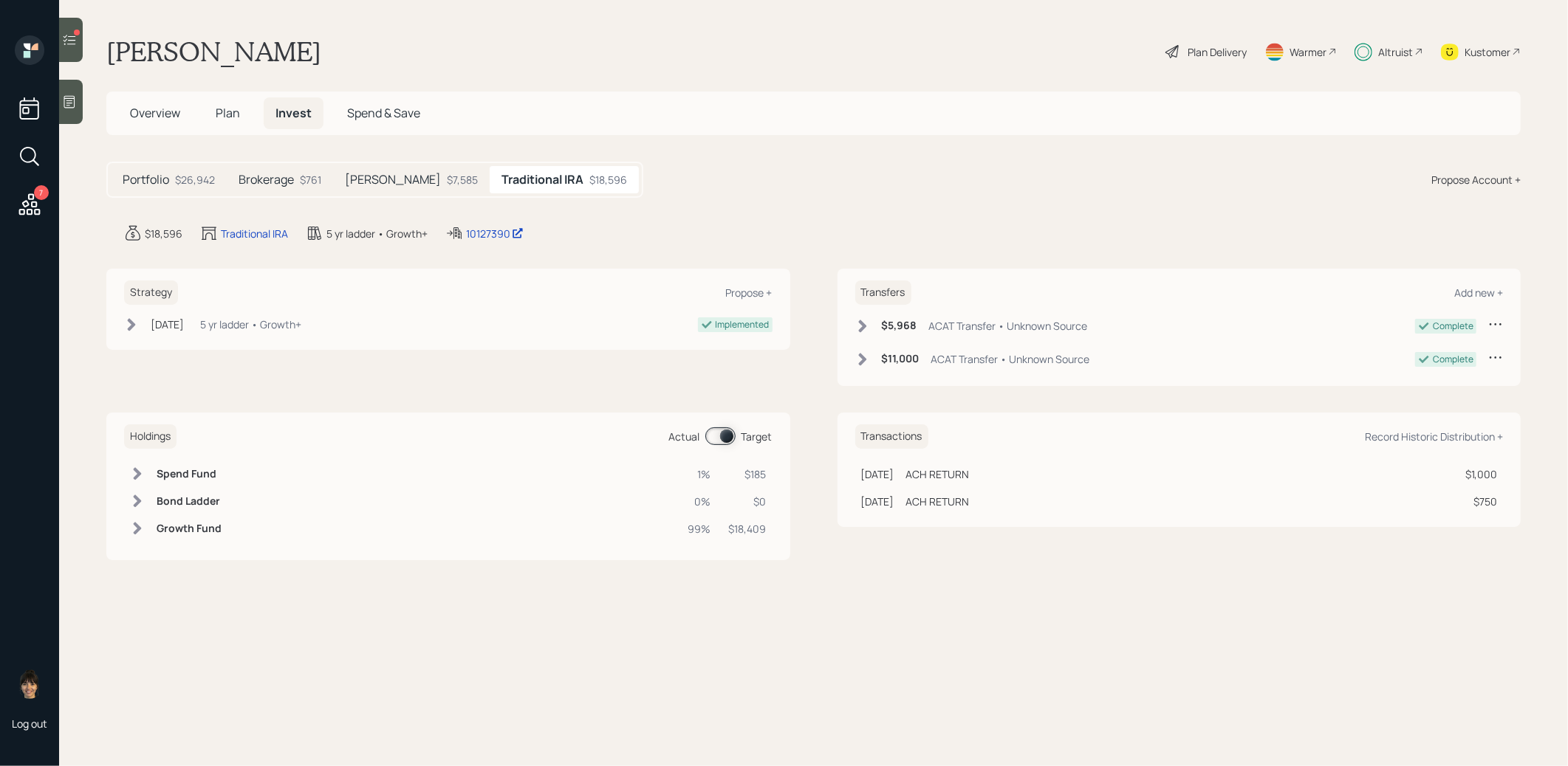
click at [389, 177] on h5 "[PERSON_NAME]" at bounding box center [392, 180] width 96 height 14
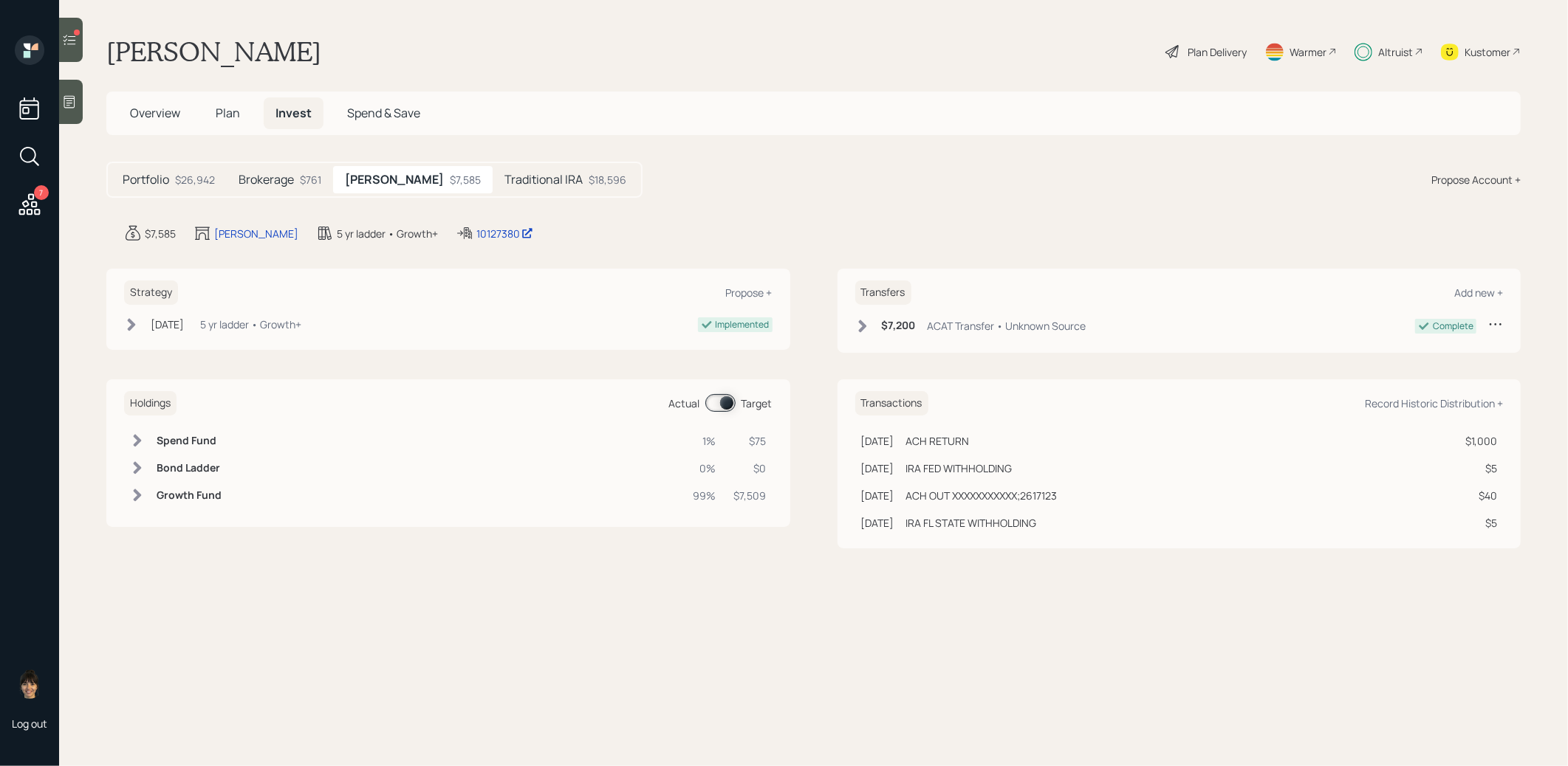
click at [75, 33] on div at bounding box center [77, 32] width 6 height 6
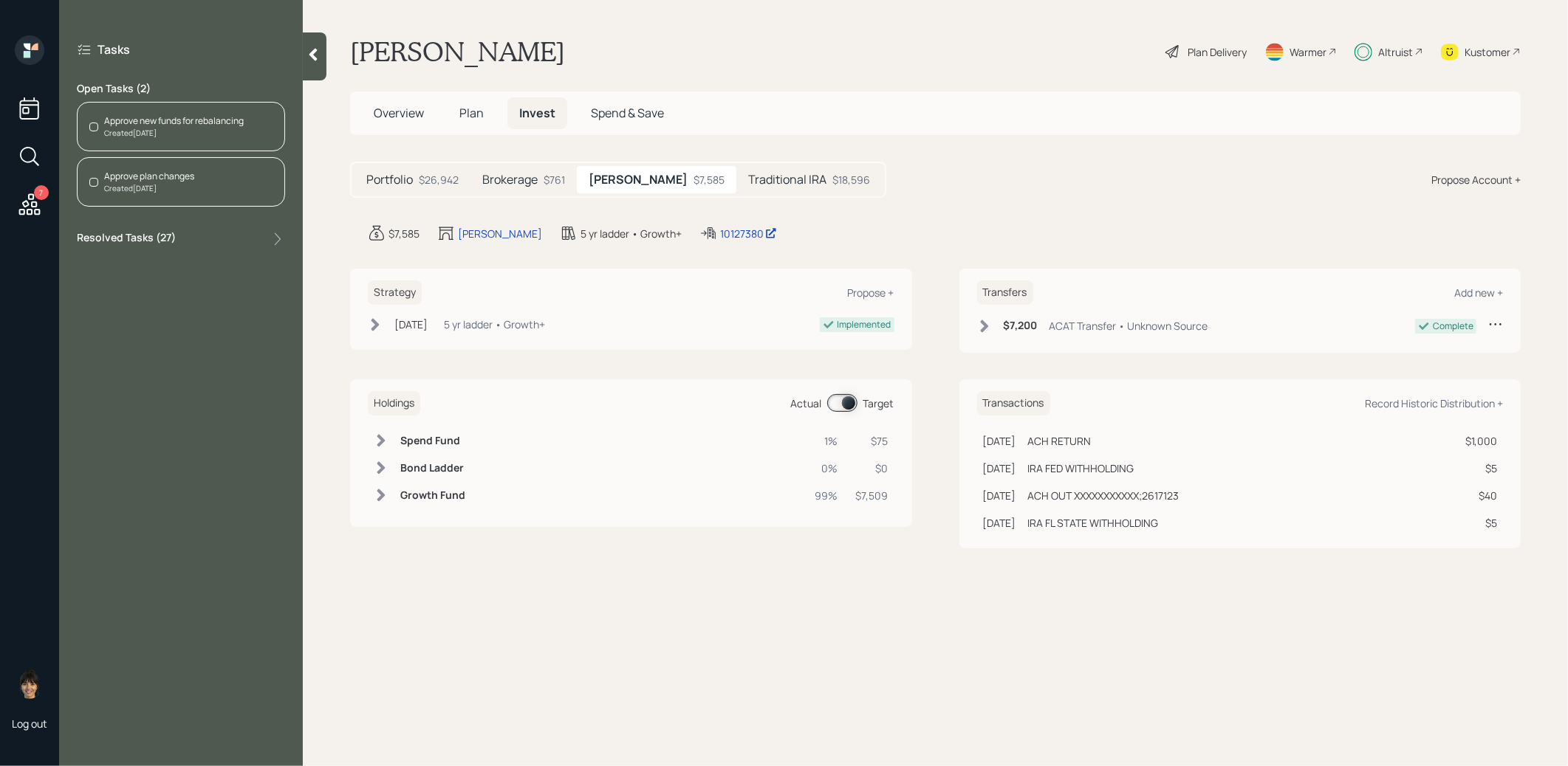
click at [212, 178] on div "Approve plan changes Created Today" at bounding box center [181, 182] width 209 height 49
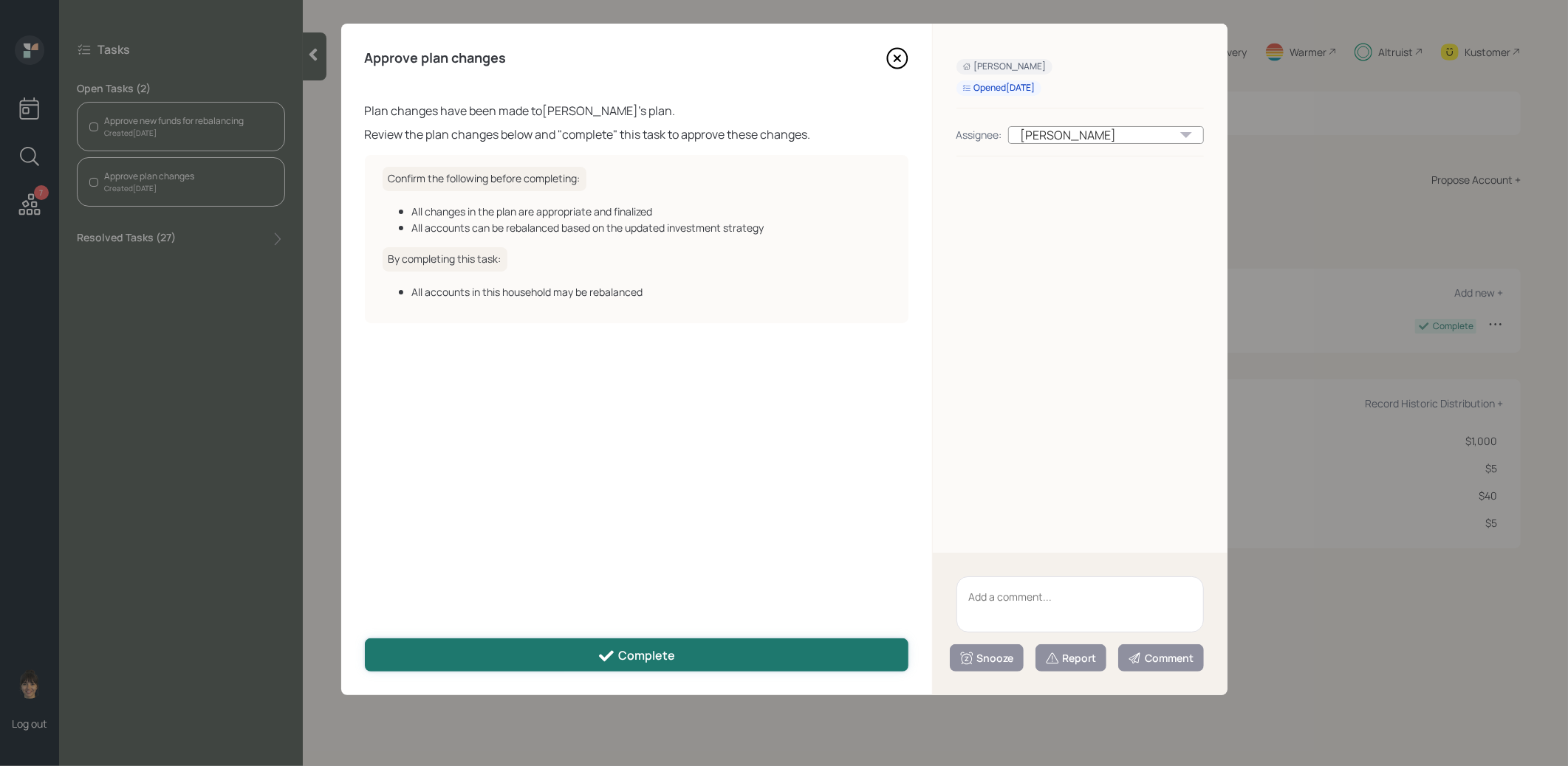
click at [551, 656] on button "Complete" at bounding box center [636, 654] width 543 height 33
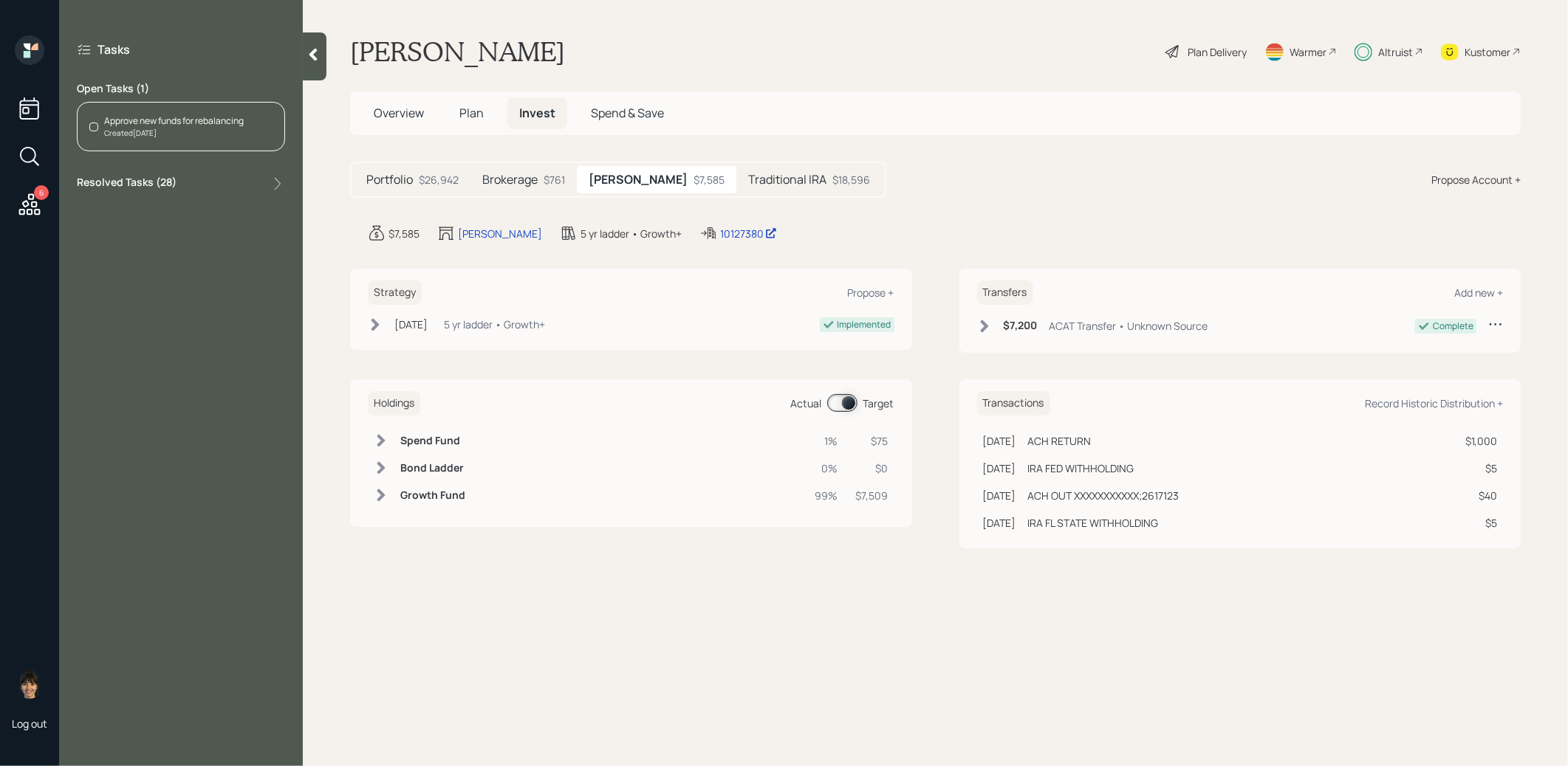
click at [204, 119] on div "Approve new funds for rebalancing" at bounding box center [173, 121] width 139 height 13
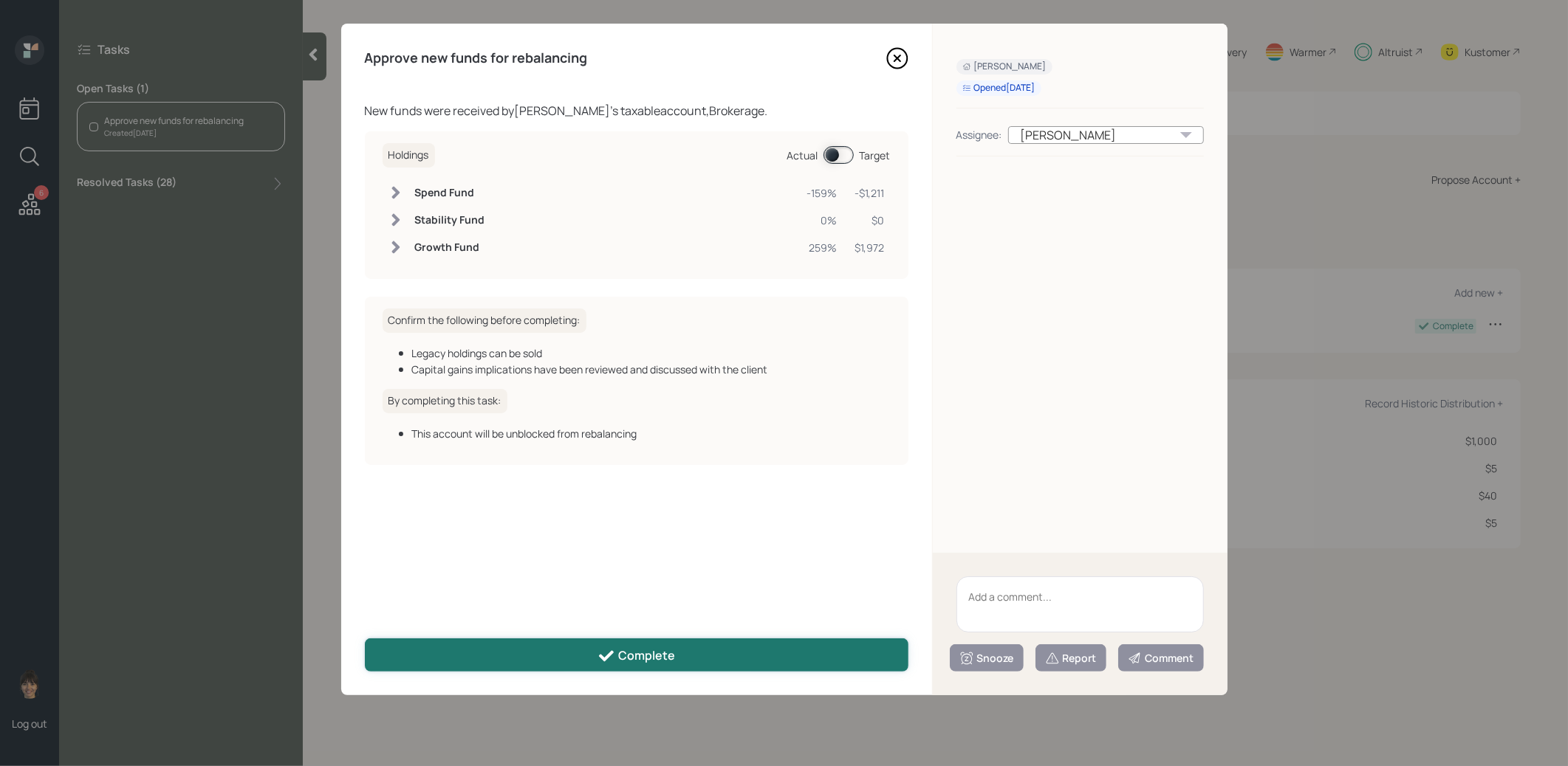
click at [569, 654] on button "Complete" at bounding box center [636, 654] width 543 height 33
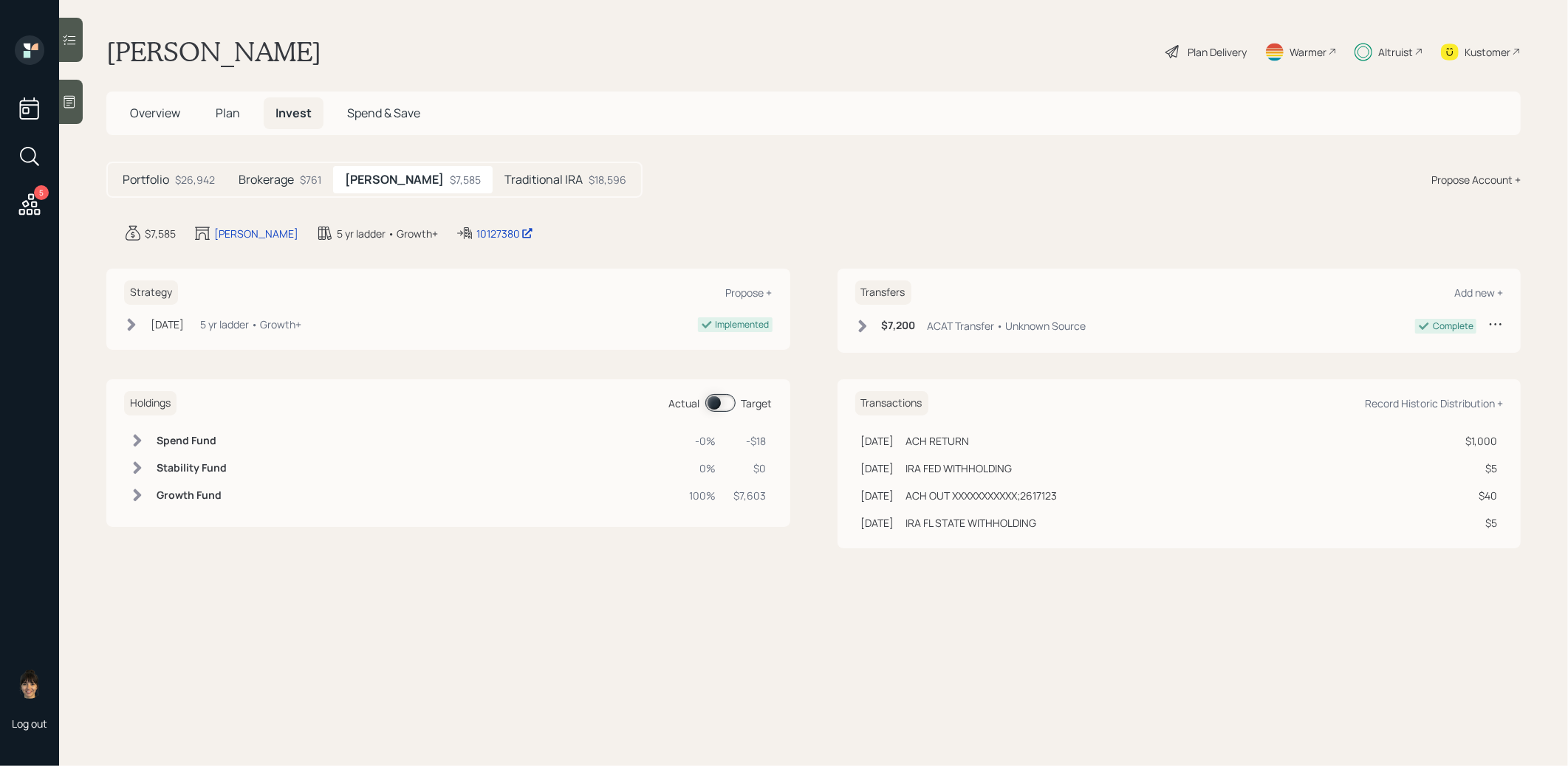
click at [517, 181] on h5 "Traditional IRA" at bounding box center [544, 180] width 78 height 14
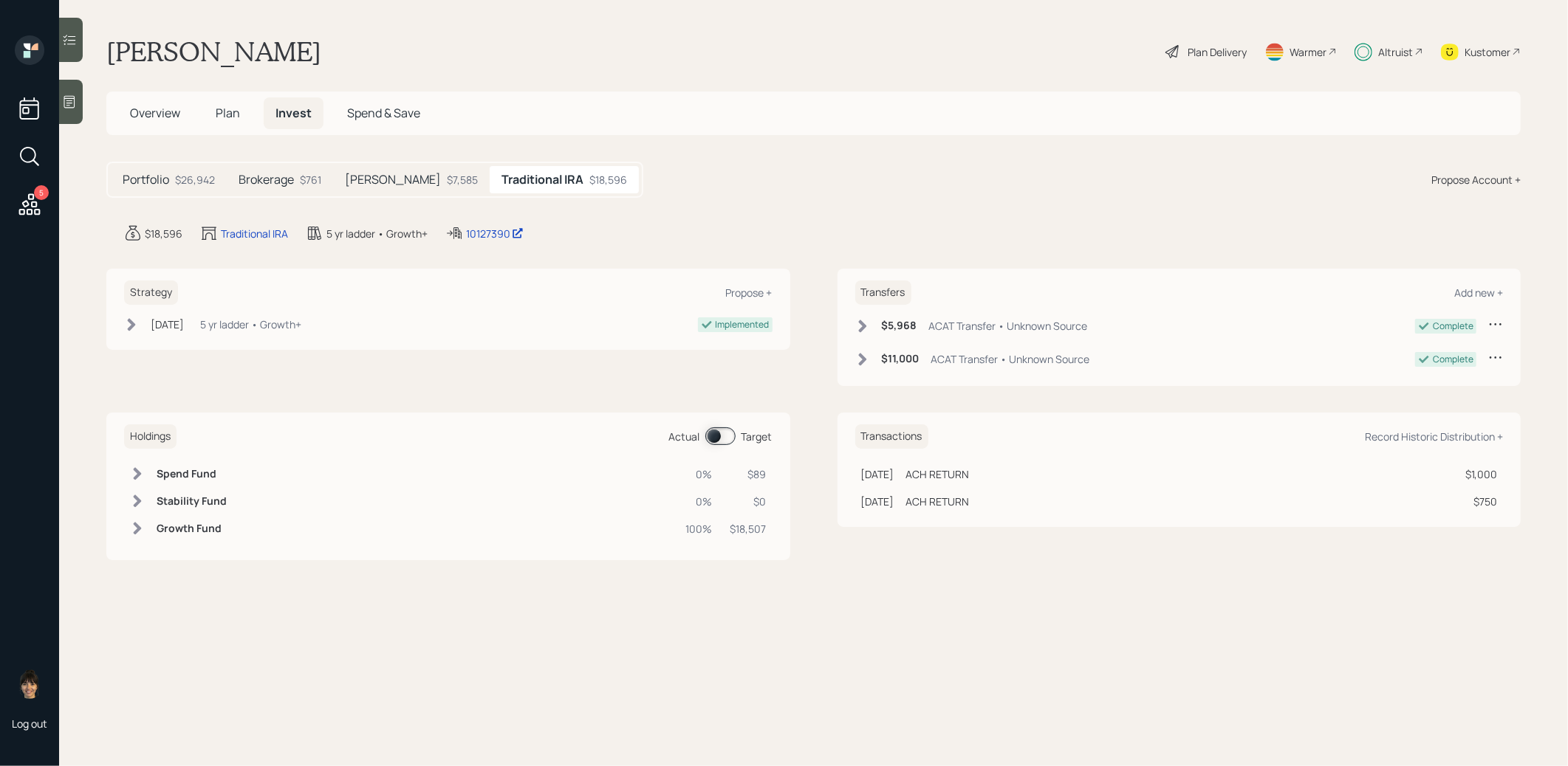
click at [285, 182] on h5 "Brokerage" at bounding box center [266, 180] width 55 height 14
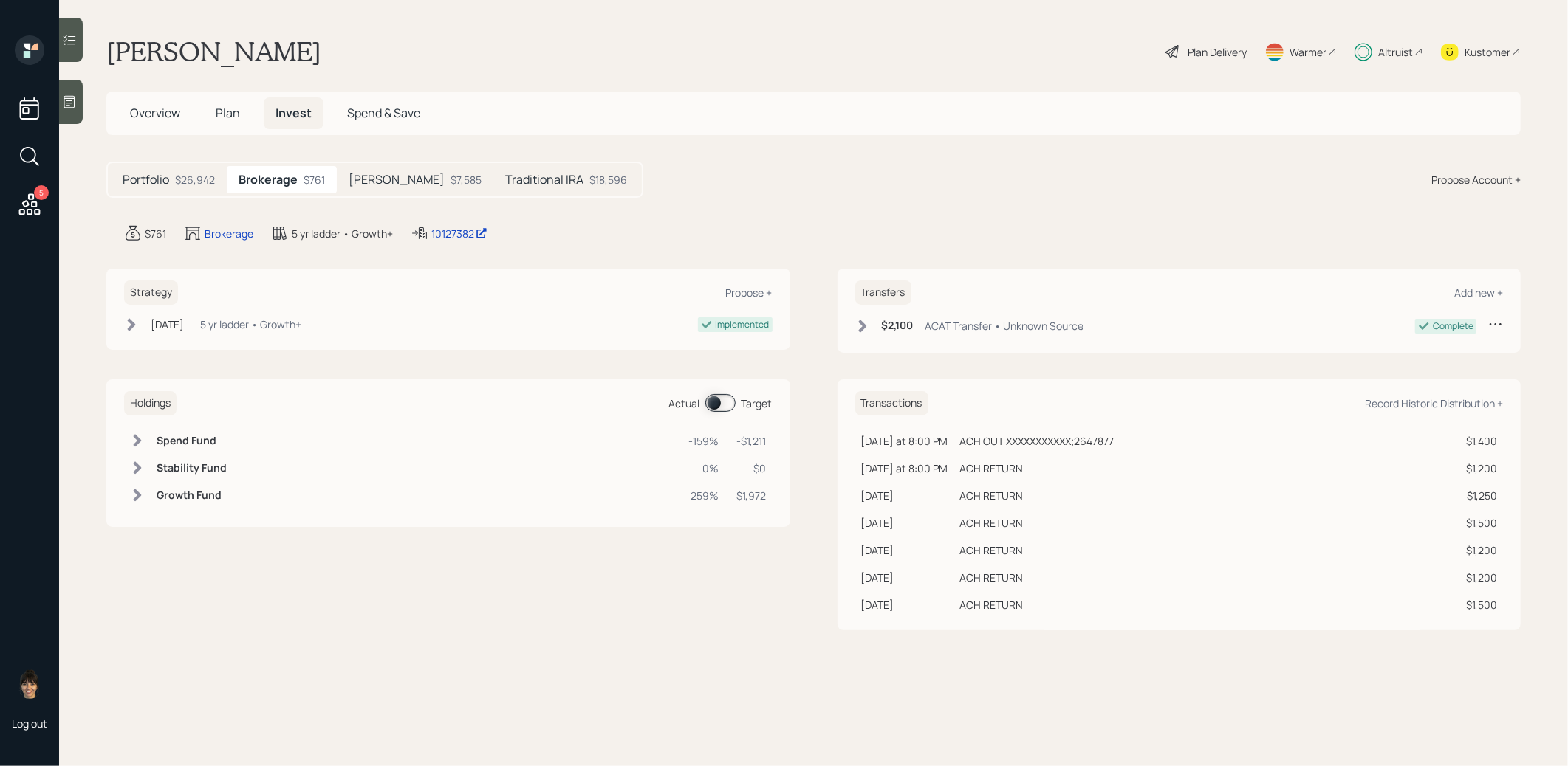
click at [712, 399] on span at bounding box center [720, 403] width 30 height 18
